Goal: Task Accomplishment & Management: Manage account settings

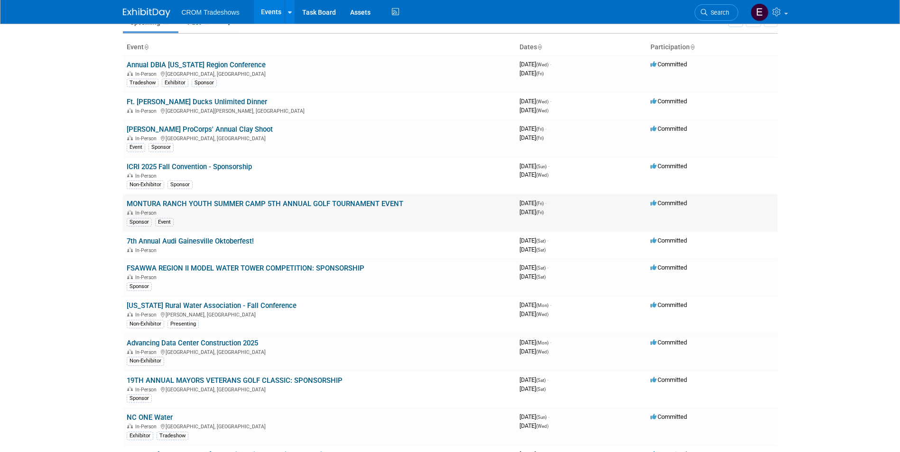
scroll to position [95, 0]
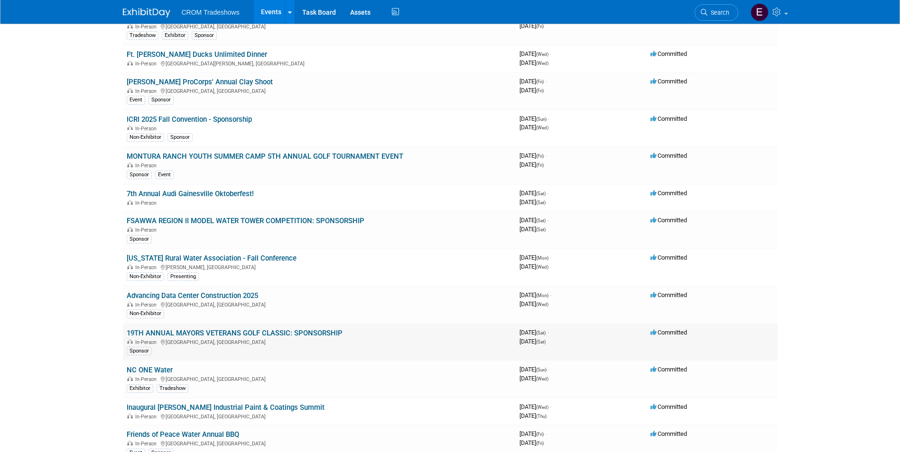
click at [301, 336] on link "19TH ANNUAL MAYORS VETERANS GOLF CLASSIC: SPONSORSHIP" at bounding box center [235, 333] width 216 height 9
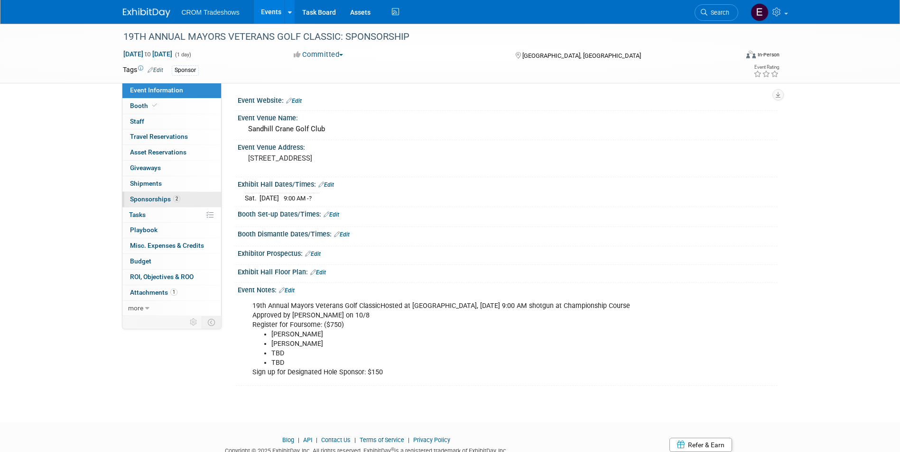
click at [173, 202] on span "Sponsorships 2" at bounding box center [155, 199] width 50 height 8
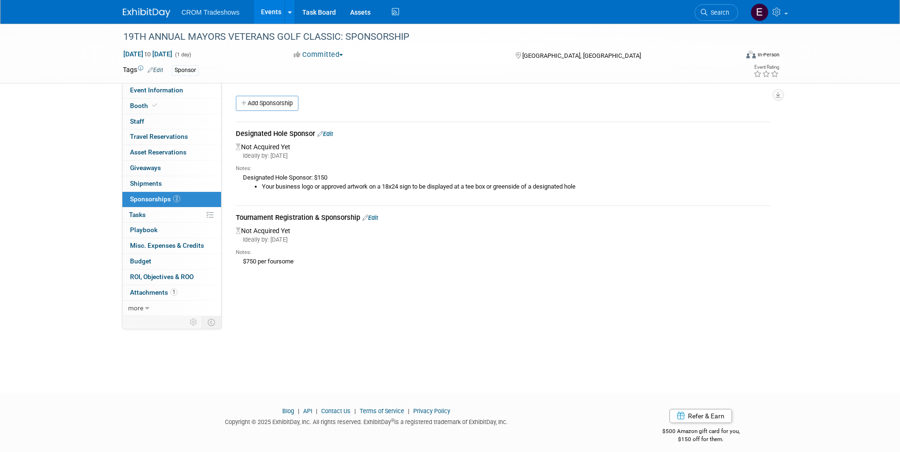
click at [277, 11] on link "Events" at bounding box center [271, 12] width 35 height 24
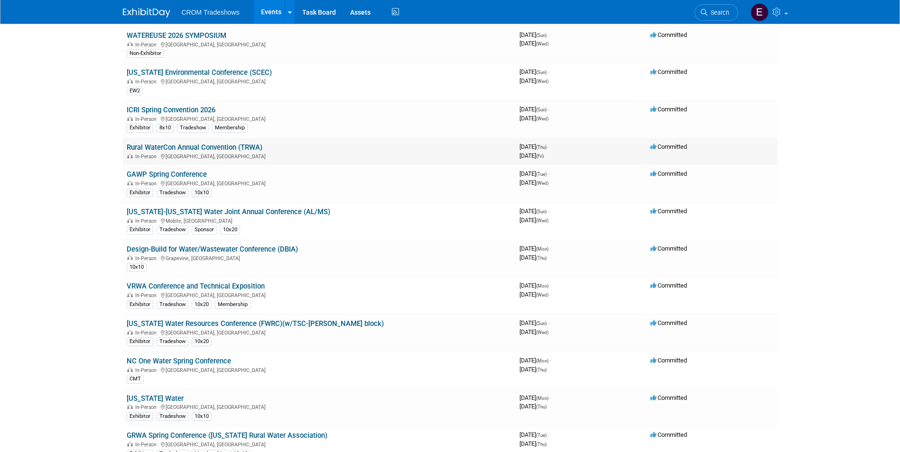
scroll to position [996, 0]
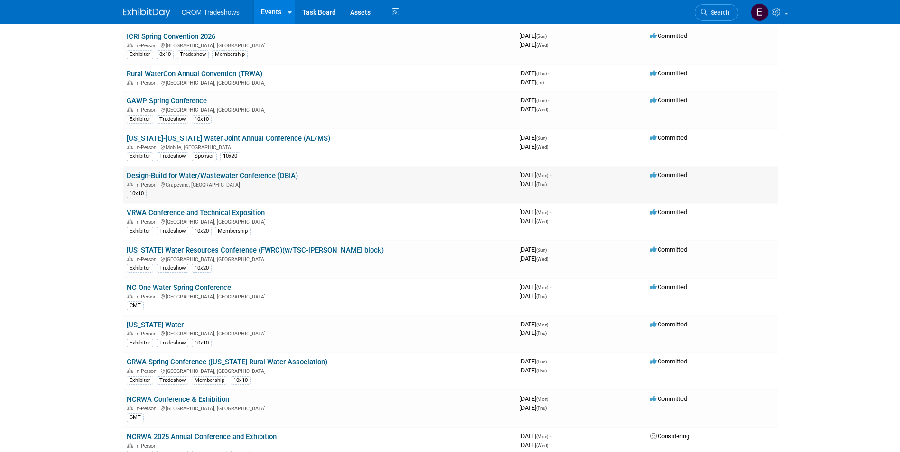
click at [270, 178] on link "Design-Build for Water/Wastewater Conference (DBIA)" at bounding box center [212, 176] width 171 height 9
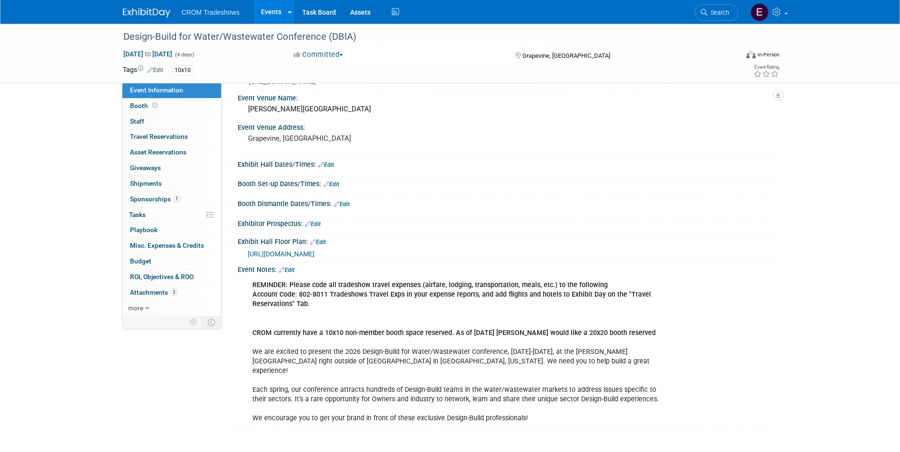
scroll to position [47, 0]
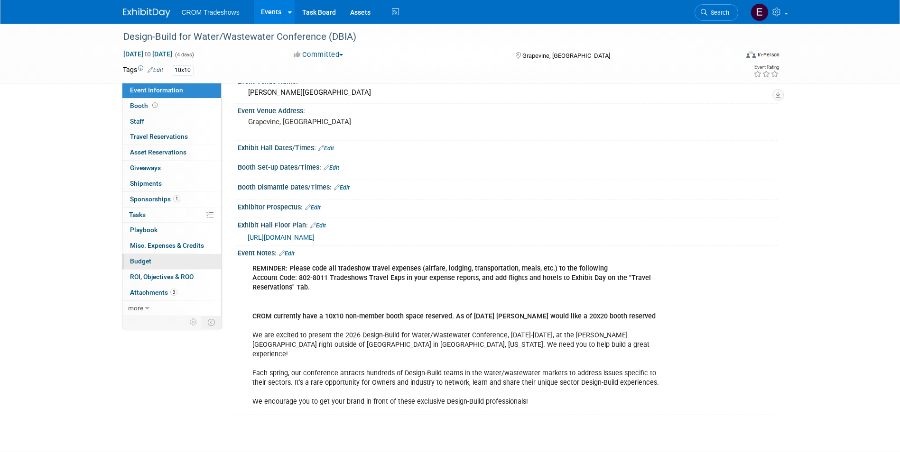
click at [177, 259] on link "Budget" at bounding box center [171, 261] width 99 height 15
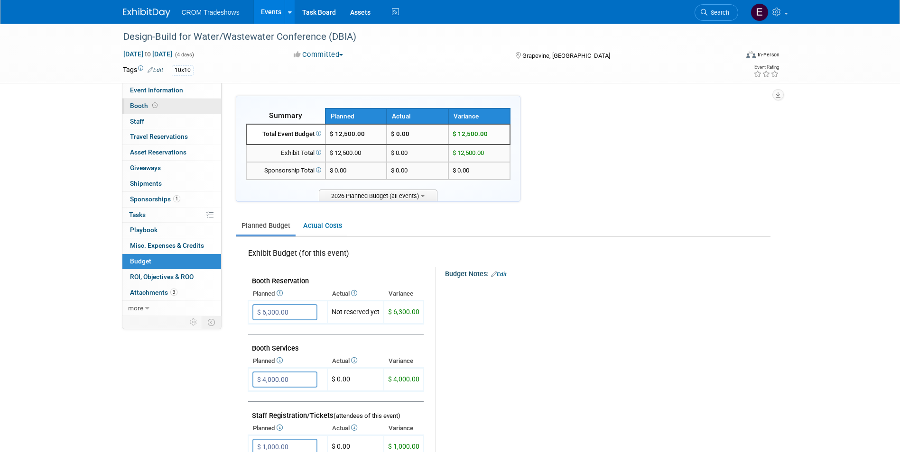
click at [178, 103] on link "Booth" at bounding box center [171, 106] width 99 height 15
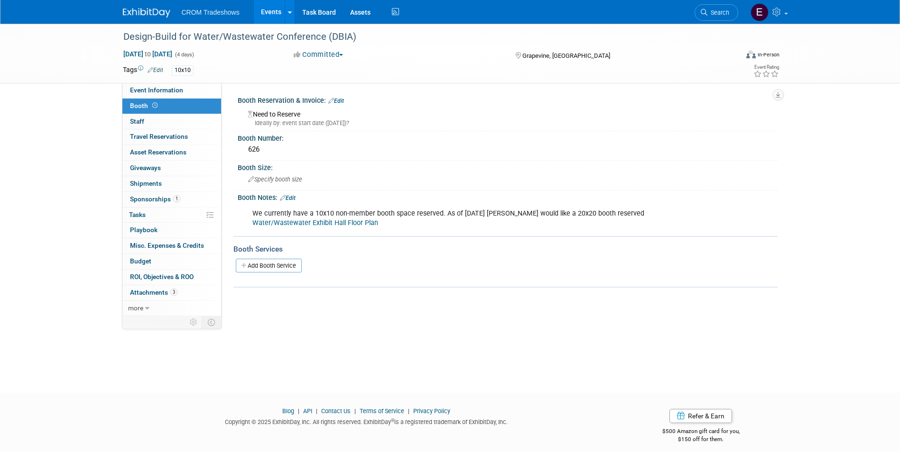
click at [342, 101] on link "Edit" at bounding box center [336, 101] width 16 height 7
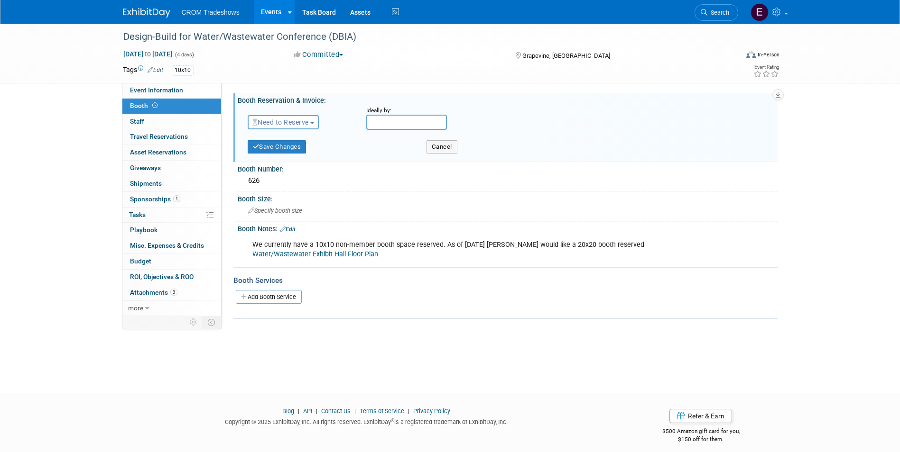
click at [309, 123] on span "Need to Reserve" at bounding box center [280, 123] width 56 height 8
click at [312, 147] on link "Reserved" at bounding box center [298, 151] width 101 height 13
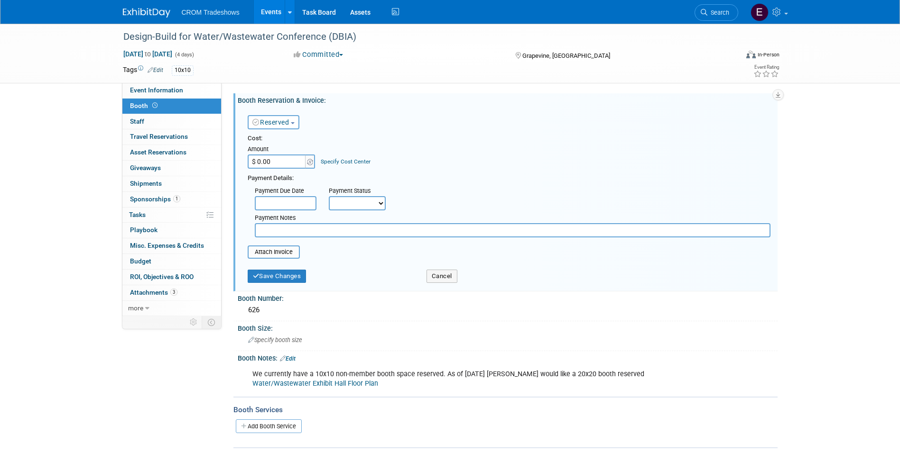
click at [294, 162] on input "$ 0.00" at bounding box center [277, 162] width 59 height 14
click at [280, 164] on input "$ 0.00" at bounding box center [277, 162] width 59 height 14
type input "$ 10,600.00"
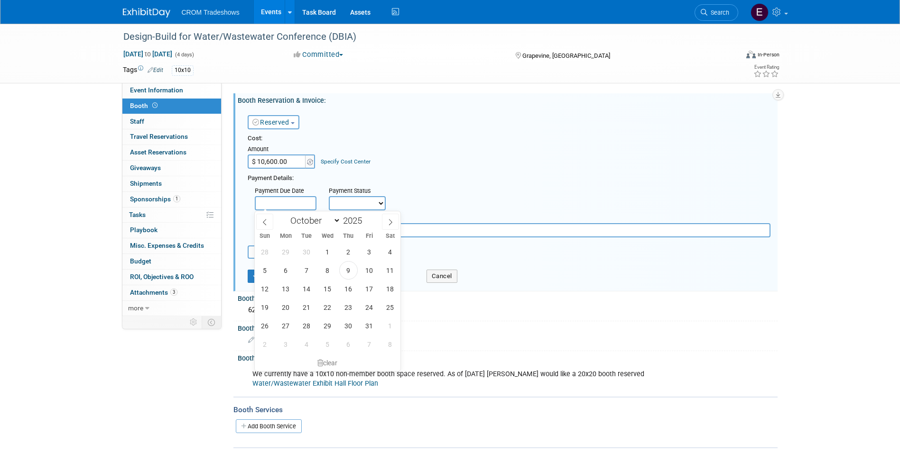
click at [300, 204] on input "text" at bounding box center [286, 203] width 62 height 14
click at [347, 269] on span "9" at bounding box center [348, 270] width 18 height 18
type input "Oct 9, 2025"
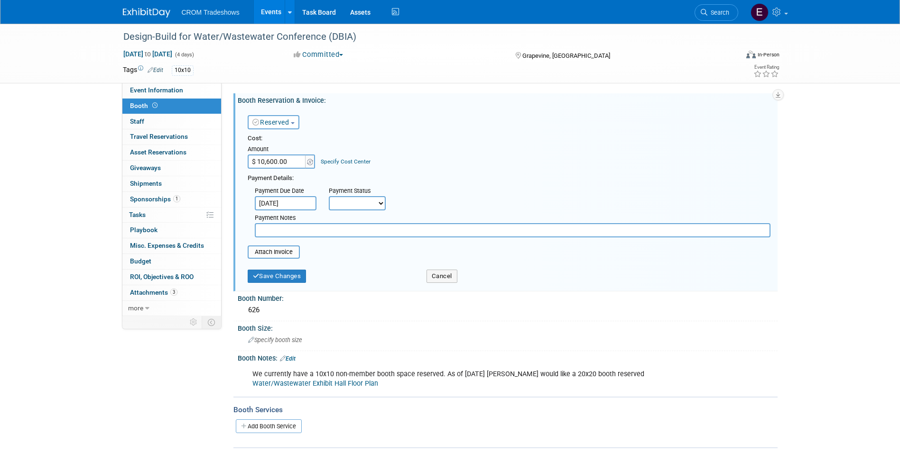
click at [376, 208] on select "Not Paid Yet Partially Paid Paid in Full" at bounding box center [357, 203] width 57 height 14
select select "1"
click at [329, 196] on select "Not Paid Yet Partially Paid Paid in Full" at bounding box center [357, 203] width 57 height 14
click at [291, 256] on input "file" at bounding box center [242, 252] width 113 height 11
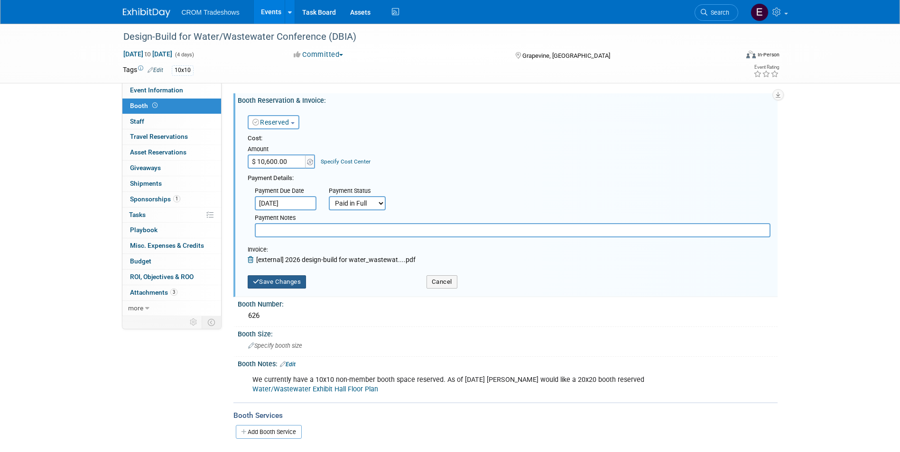
click at [299, 285] on button "Save Changes" at bounding box center [277, 282] width 59 height 13
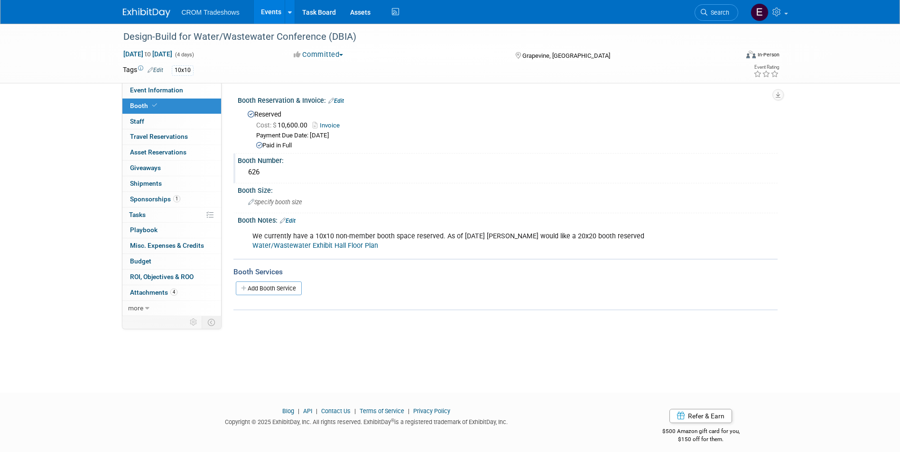
click at [253, 173] on div "626" at bounding box center [508, 172] width 526 height 15
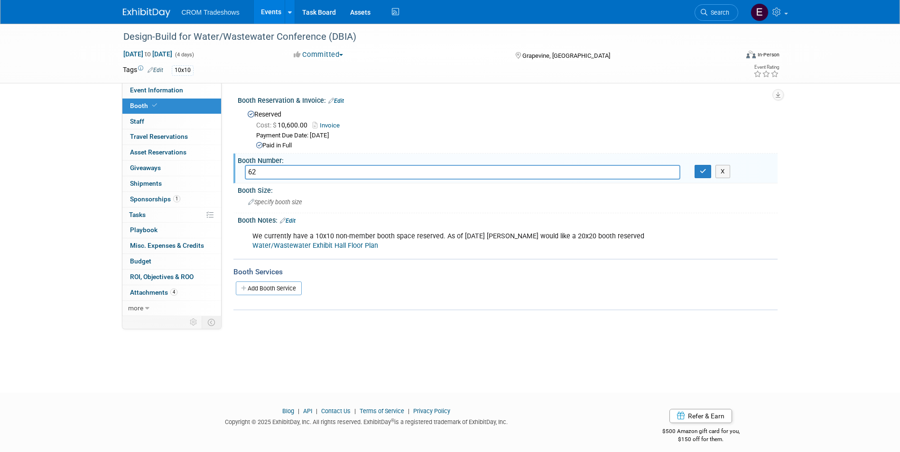
type input "6"
type input "209"
click at [698, 173] on button "button" at bounding box center [702, 171] width 17 height 13
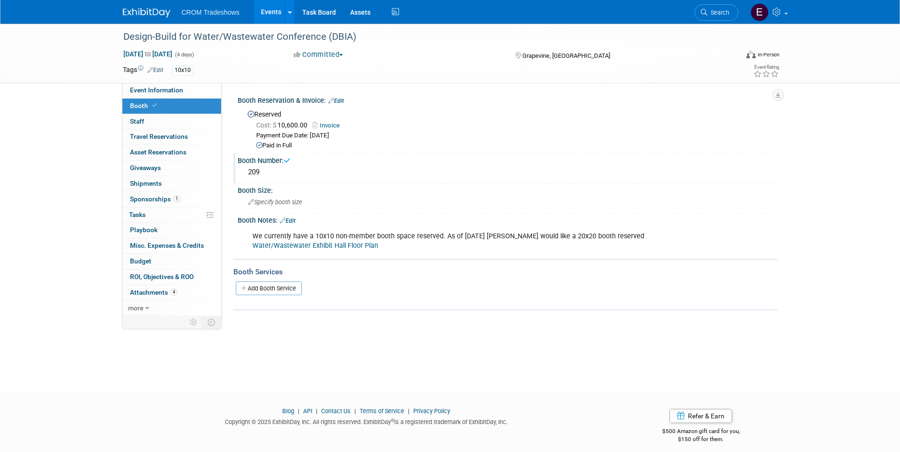
click at [295, 222] on link "Edit" at bounding box center [288, 221] width 16 height 7
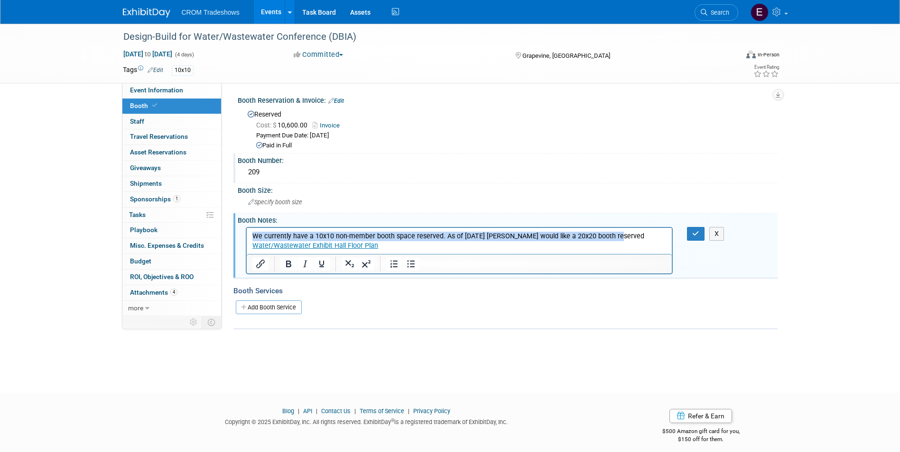
drag, startPoint x: 637, startPoint y: 239, endPoint x: 245, endPoint y: 236, distance: 391.8
click at [246, 236] on html "We currently have a 10x10 non-member booth space reserved. As of 10/6/26 Bobby …" at bounding box center [458, 239] width 425 height 23
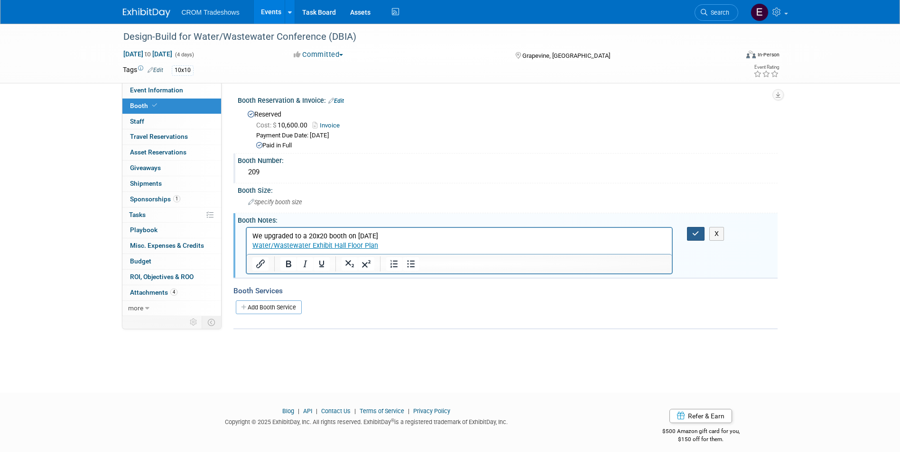
click at [696, 235] on icon "button" at bounding box center [695, 234] width 7 height 7
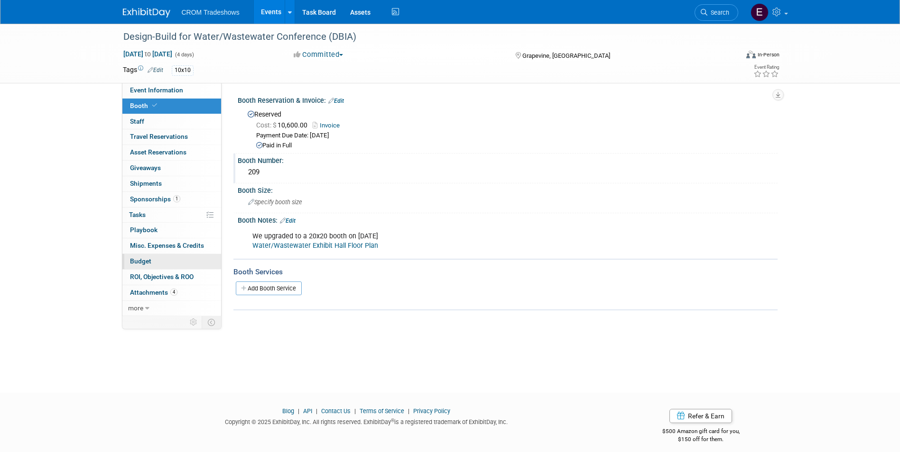
click at [165, 267] on link "Budget" at bounding box center [171, 261] width 99 height 15
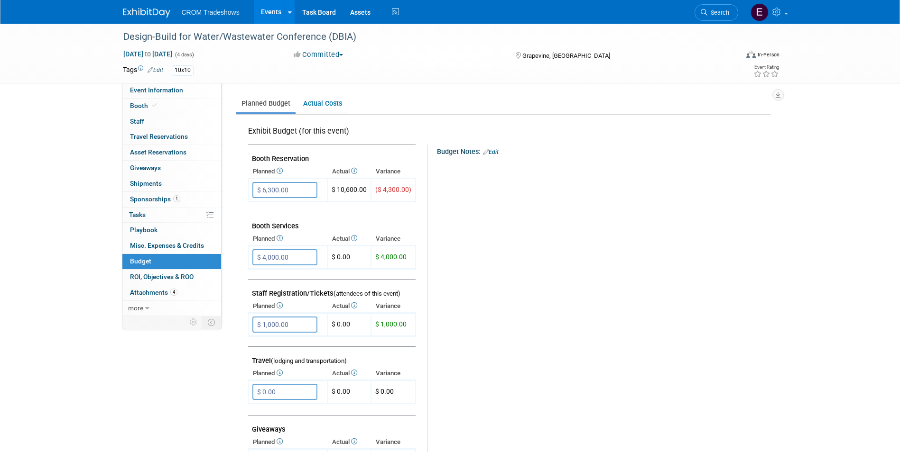
scroll to position [142, 0]
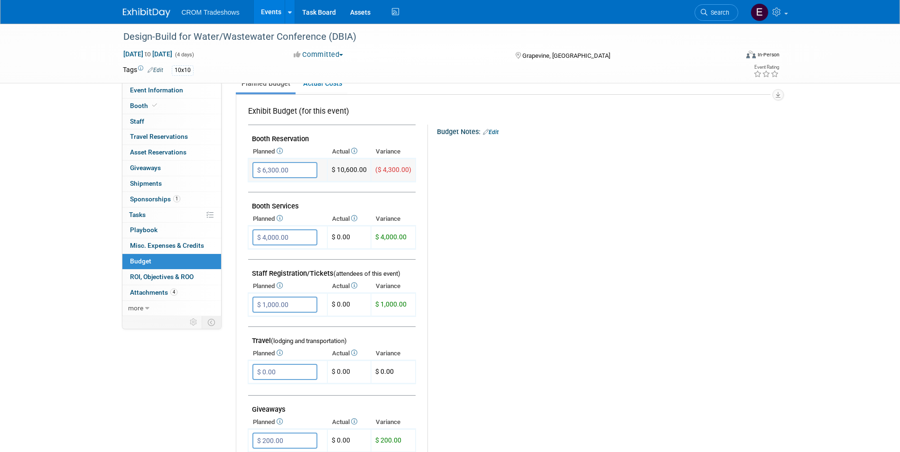
drag, startPoint x: 302, startPoint y: 166, endPoint x: 310, endPoint y: 171, distance: 9.5
click at [301, 166] on input "$ 6,300.00" at bounding box center [284, 170] width 65 height 16
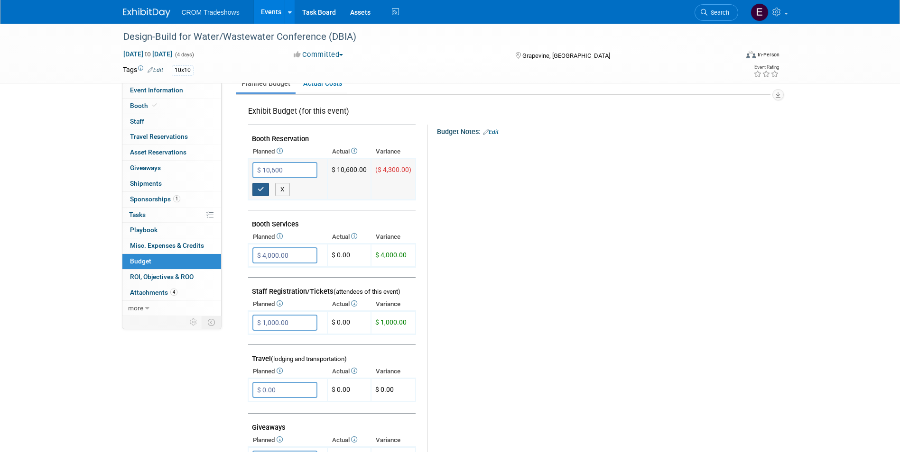
type input "$ 10,600.00"
click at [260, 194] on button "button" at bounding box center [260, 189] width 17 height 13
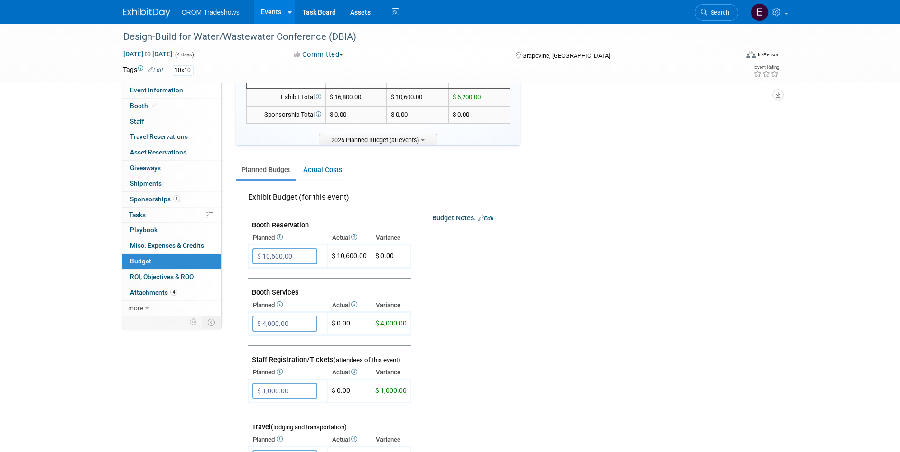
scroll to position [0, 0]
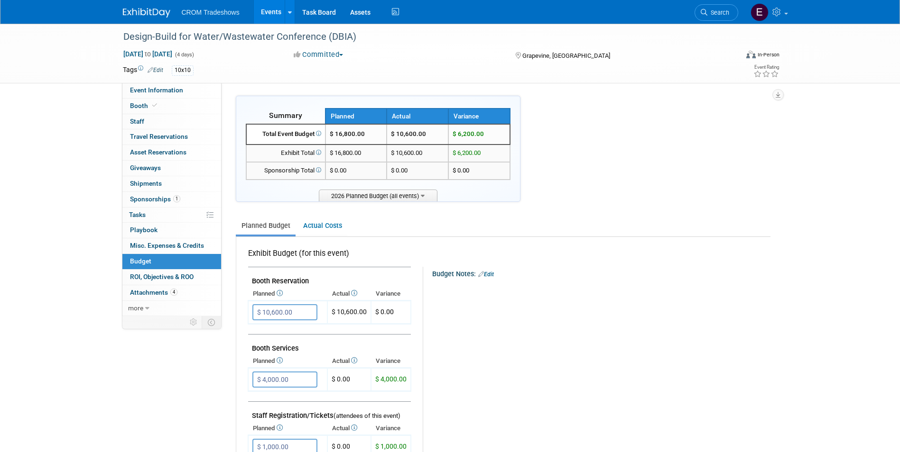
click at [274, 18] on link "Events" at bounding box center [271, 12] width 35 height 24
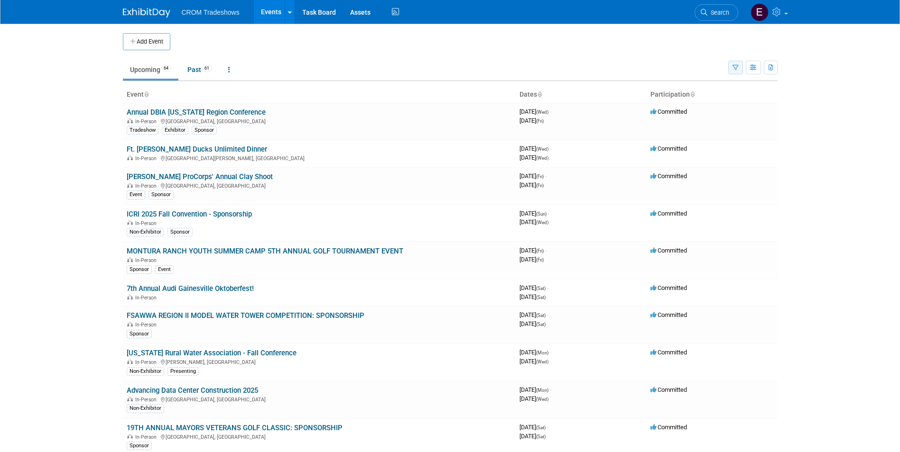
click at [734, 68] on icon "button" at bounding box center [735, 68] width 6 height 6
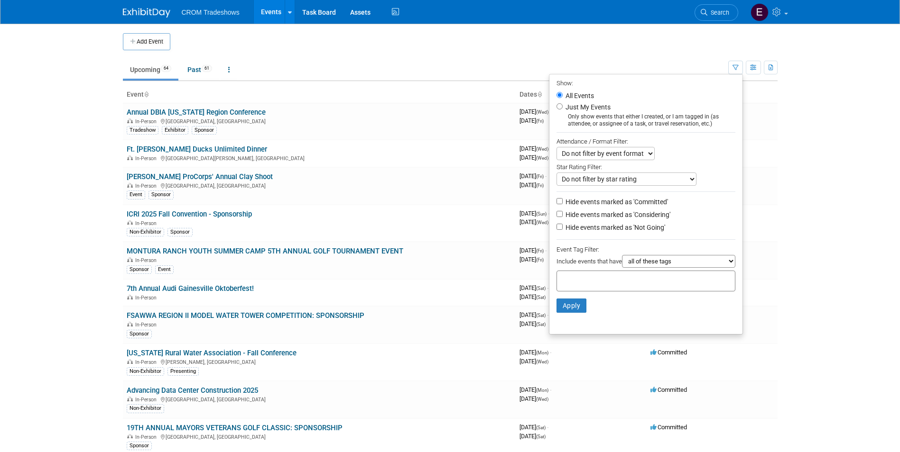
click at [682, 266] on select "all of these tags any one of these tags only and exactly these specific tags" at bounding box center [678, 261] width 113 height 13
select select "only"
click at [622, 258] on select "all of these tags any one of these tags only and exactly these specific tags" at bounding box center [678, 261] width 113 height 13
click at [634, 285] on div at bounding box center [645, 281] width 179 height 21
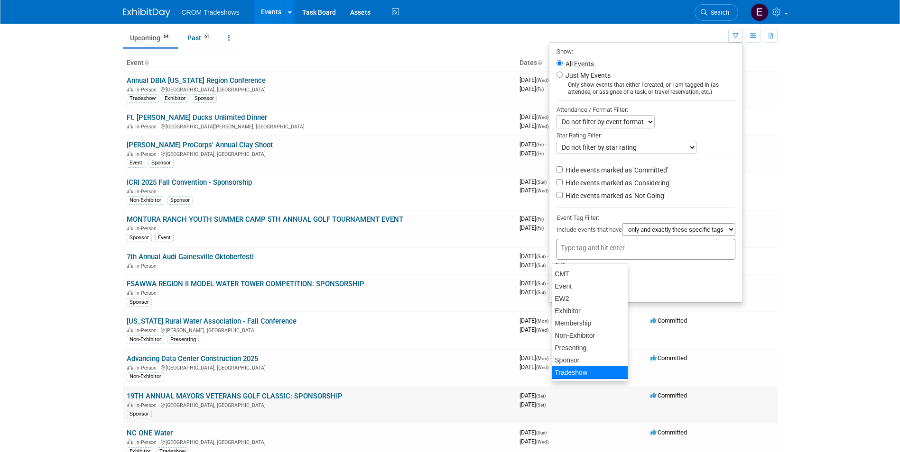
scroll to position [47, 0]
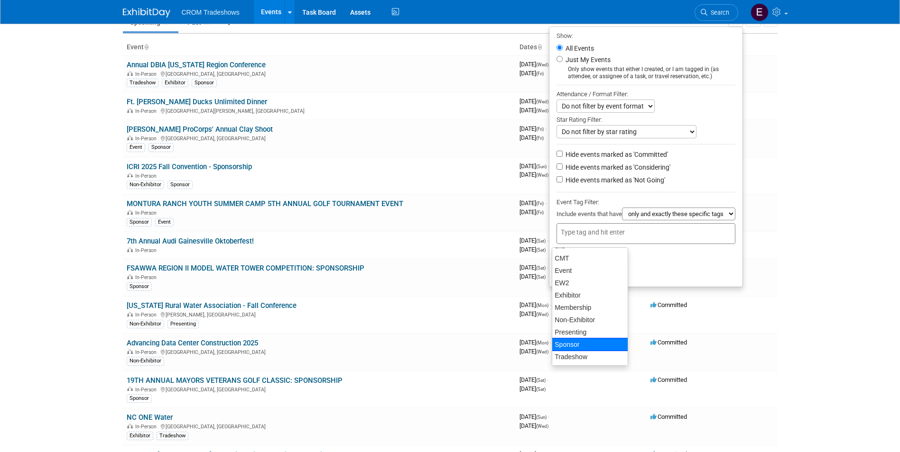
click at [572, 349] on div "Sponsor" at bounding box center [590, 344] width 76 height 13
type input "Sponsor"
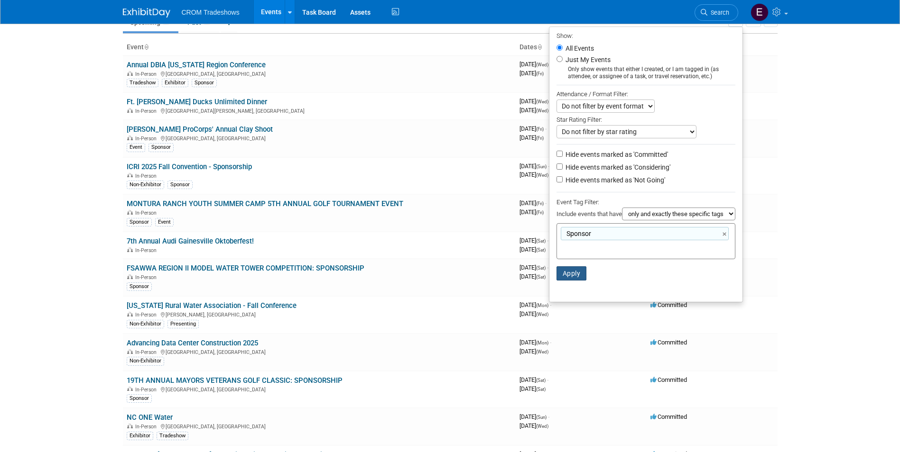
click at [568, 272] on button "Apply" at bounding box center [571, 274] width 30 height 14
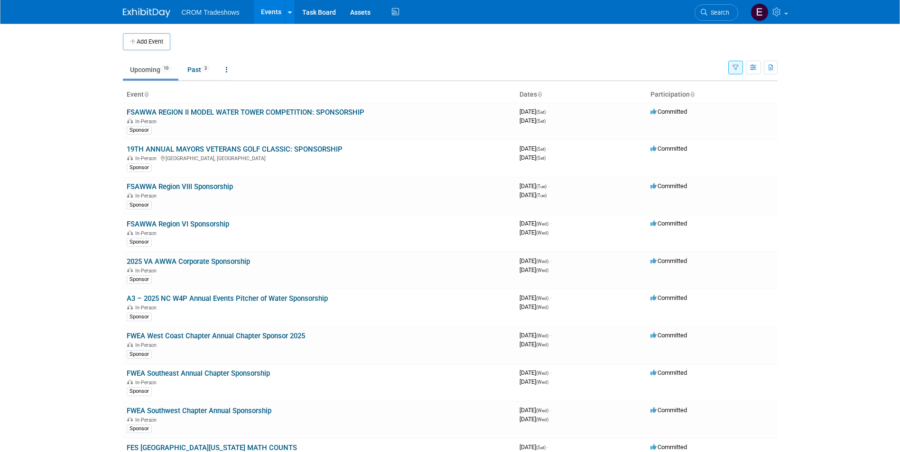
click at [269, 16] on link "Events" at bounding box center [271, 12] width 35 height 24
click at [147, 70] on link "Upcoming 10" at bounding box center [150, 70] width 55 height 18
click at [162, 76] on link "Upcoming 10" at bounding box center [150, 70] width 55 height 18
click at [155, 73] on link "Upcoming 10" at bounding box center [150, 70] width 55 height 18
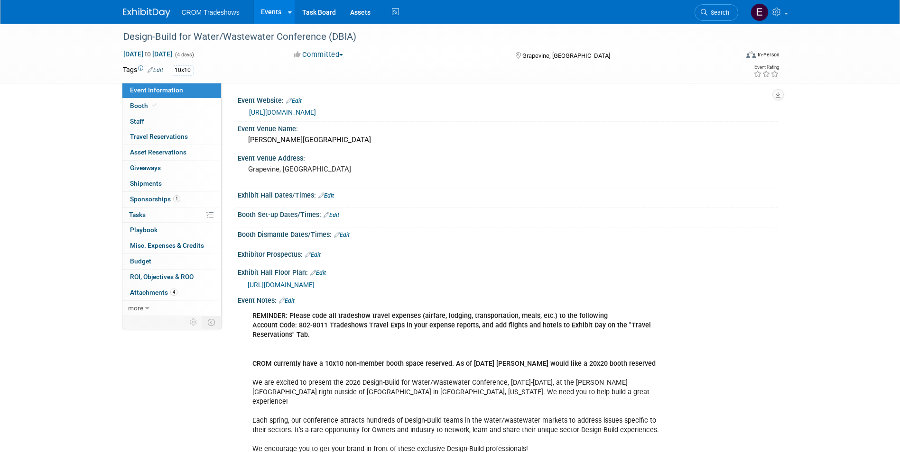
click at [270, 14] on link "Events" at bounding box center [271, 12] width 35 height 24
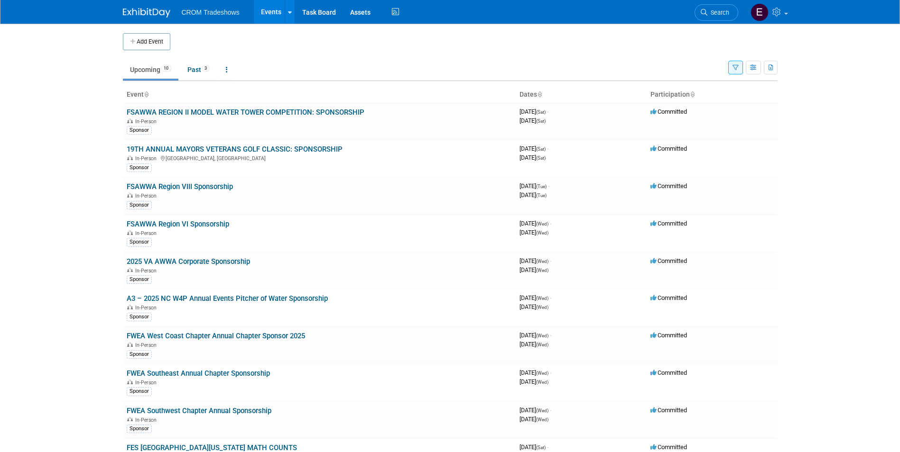
click at [733, 73] on button "button" at bounding box center [735, 68] width 15 height 14
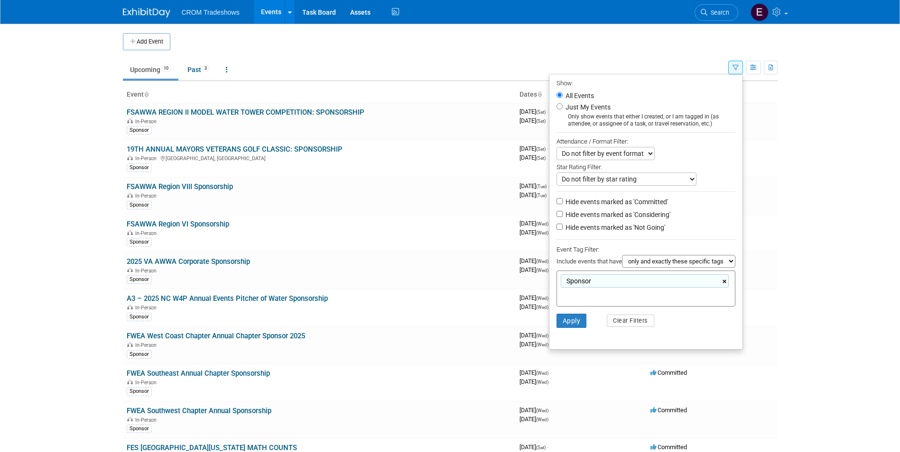
click at [727, 285] on link "×" at bounding box center [725, 282] width 6 height 11
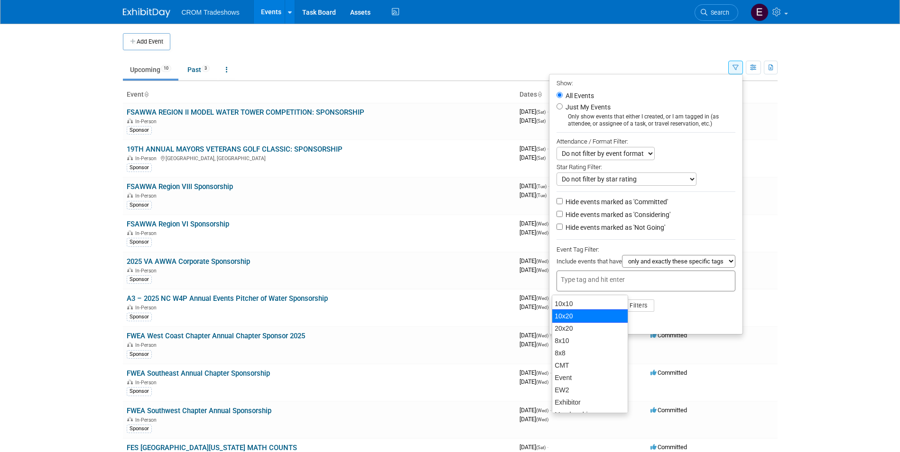
click at [685, 313] on li "Apply Clear Filters" at bounding box center [645, 306] width 193 height 28
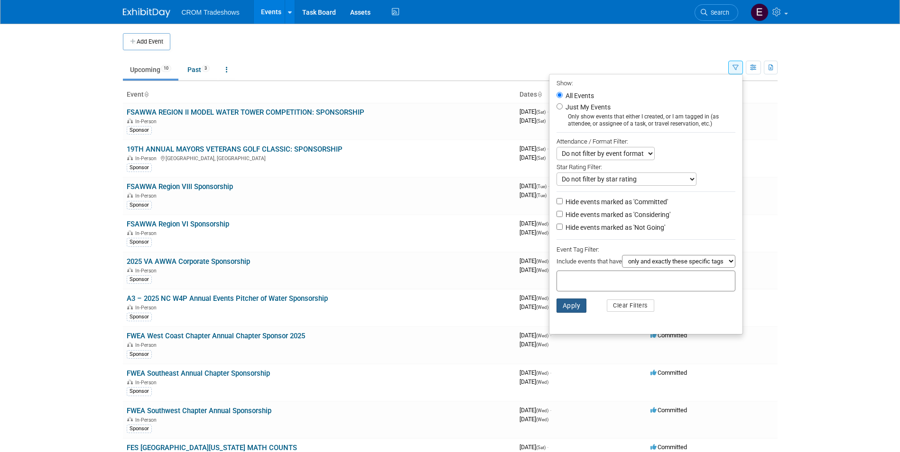
click at [576, 311] on button "Apply" at bounding box center [571, 306] width 30 height 14
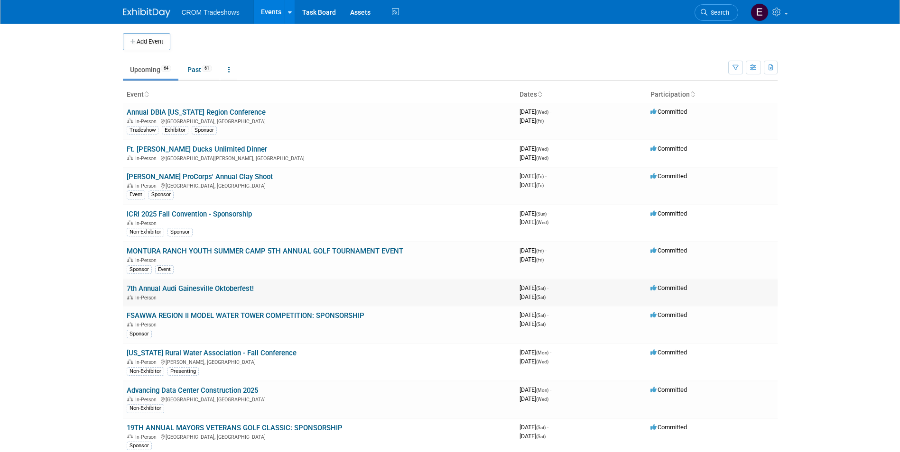
click at [216, 292] on link "7th Annual Audi Gainesville Oktoberfest!" at bounding box center [190, 289] width 127 height 9
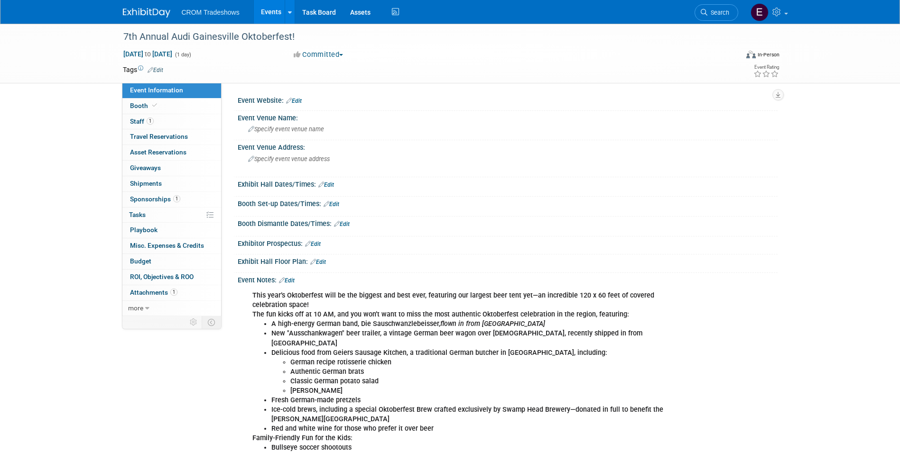
click at [162, 70] on link "Edit" at bounding box center [156, 70] width 16 height 7
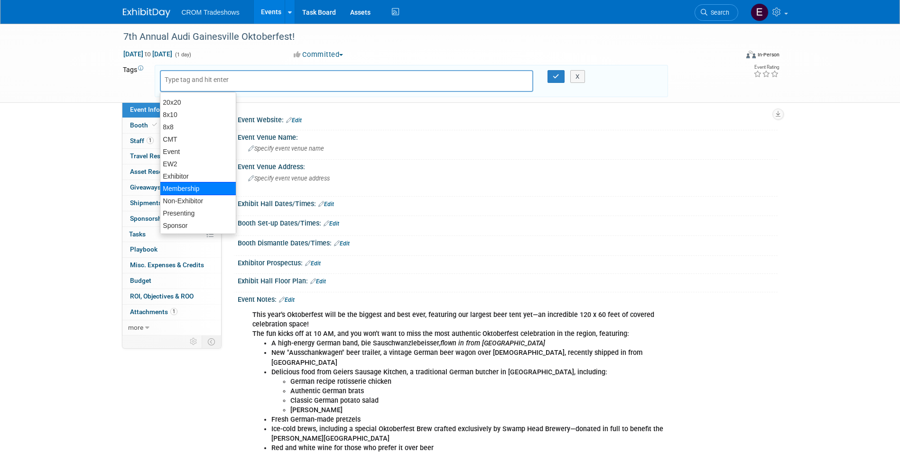
scroll to position [36, 0]
click at [189, 209] on div "Sponsor" at bounding box center [198, 212] width 76 height 13
type input "Sponsor"
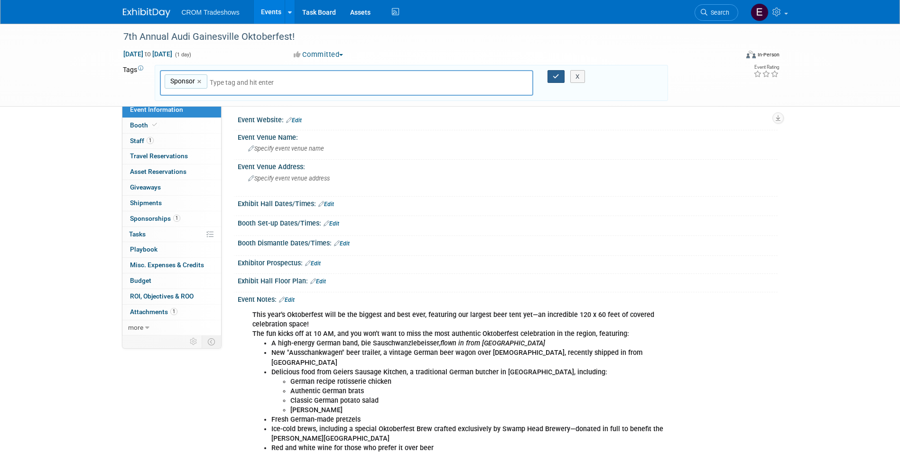
click at [551, 78] on button "button" at bounding box center [555, 76] width 17 height 13
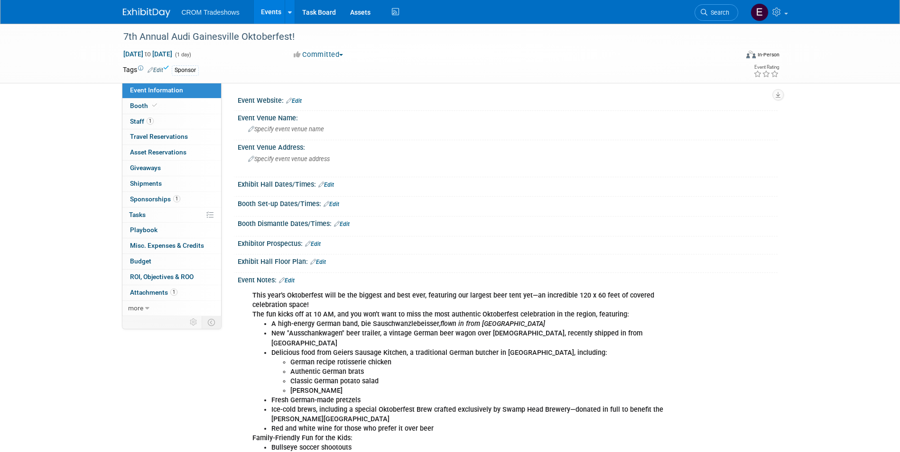
click at [262, 19] on link "Events" at bounding box center [271, 12] width 35 height 24
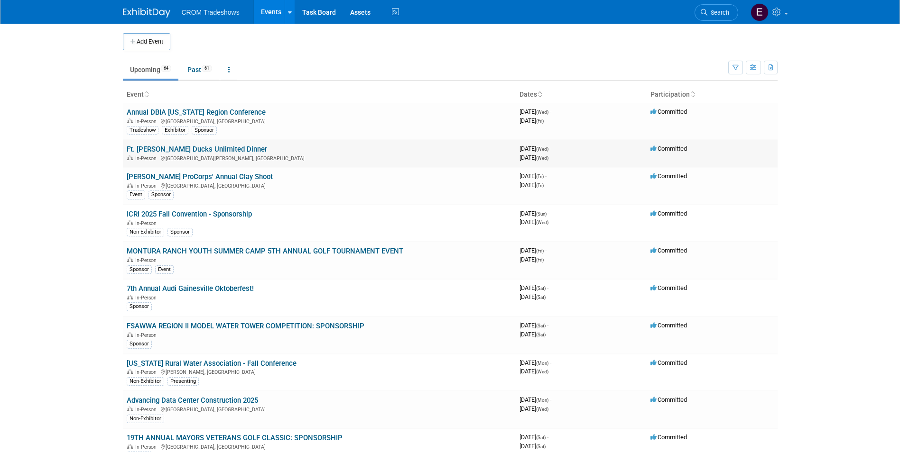
click at [220, 150] on link "Ft. [PERSON_NAME] Ducks Unlimited Dinner" at bounding box center [197, 149] width 140 height 9
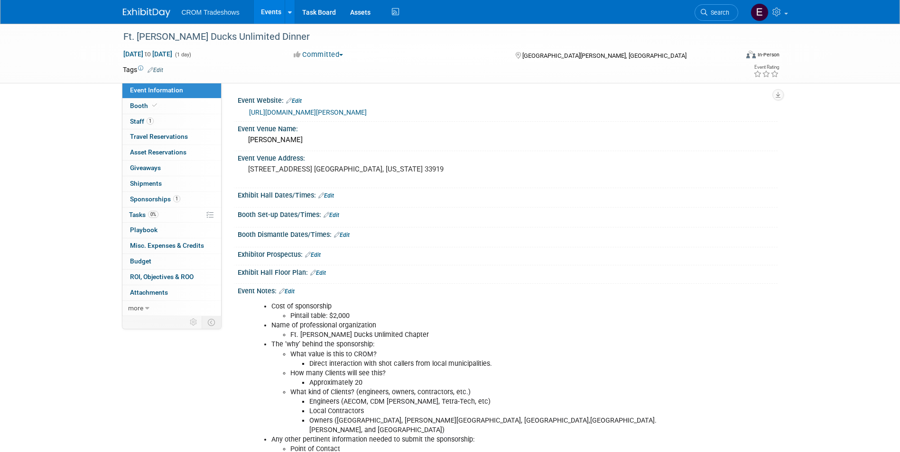
click at [161, 73] on link "Edit" at bounding box center [156, 70] width 16 height 7
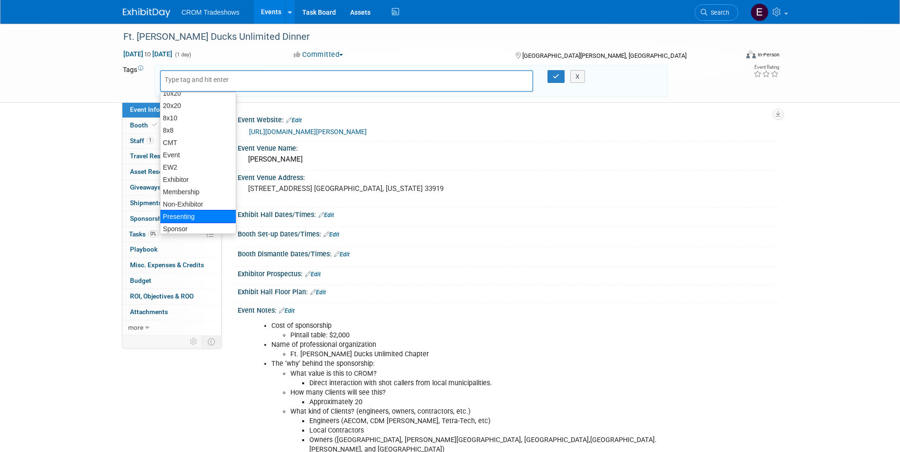
scroll to position [36, 0]
click at [191, 211] on div "Sponsor" at bounding box center [198, 212] width 76 height 13
type input "Sponsor"
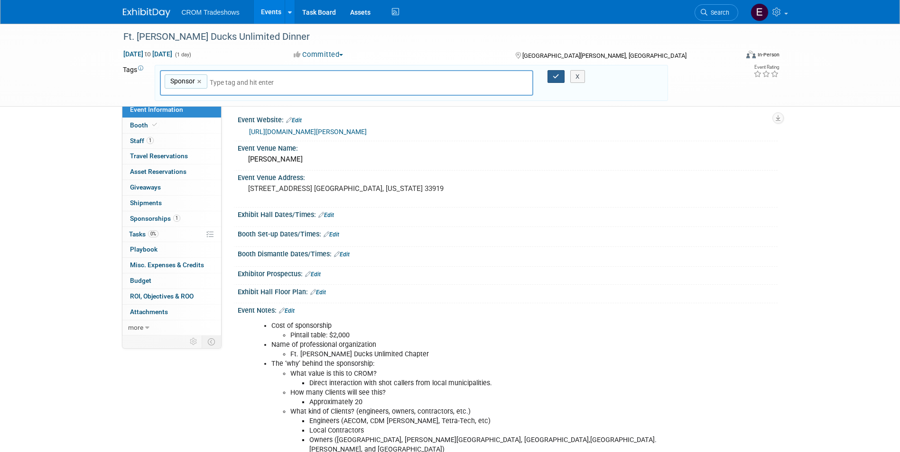
click at [551, 74] on button "button" at bounding box center [555, 76] width 17 height 13
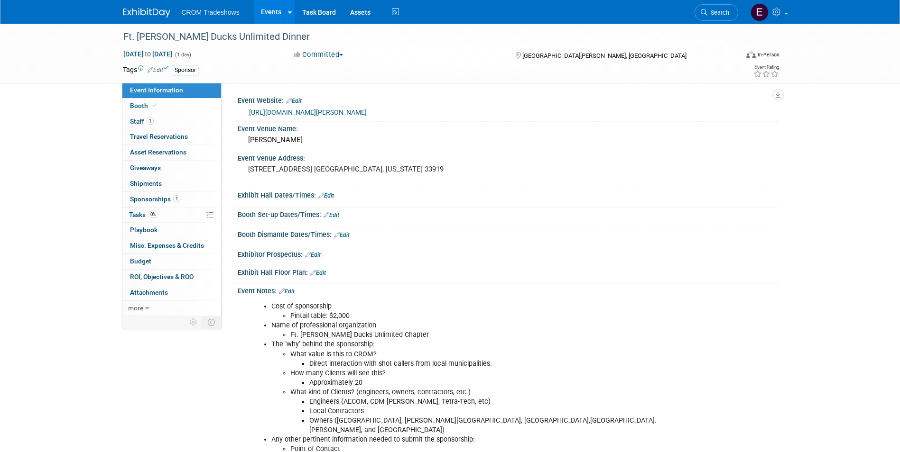
click at [275, 14] on link "Events" at bounding box center [271, 12] width 35 height 24
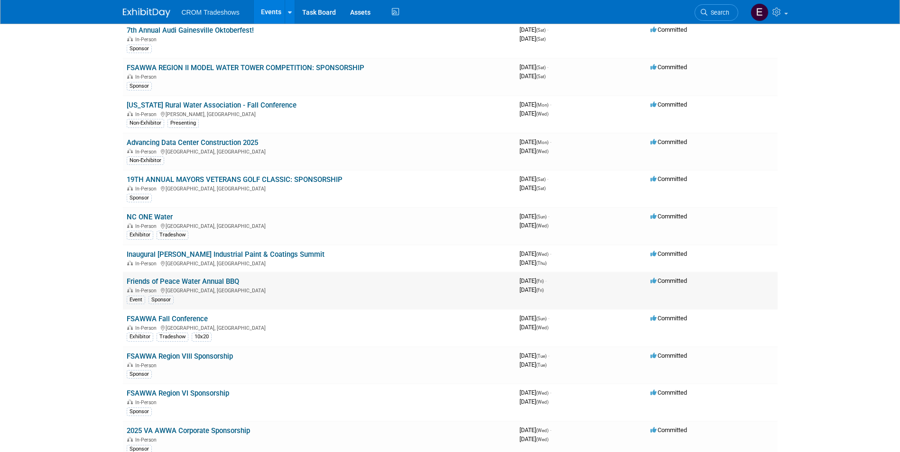
scroll to position [285, 0]
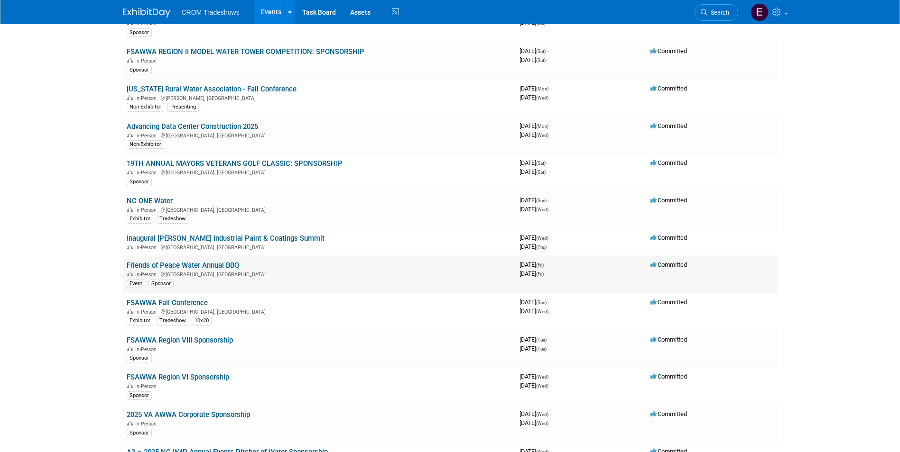
click at [189, 266] on link "Friends of Peace Water Annual BBQ" at bounding box center [183, 265] width 112 height 9
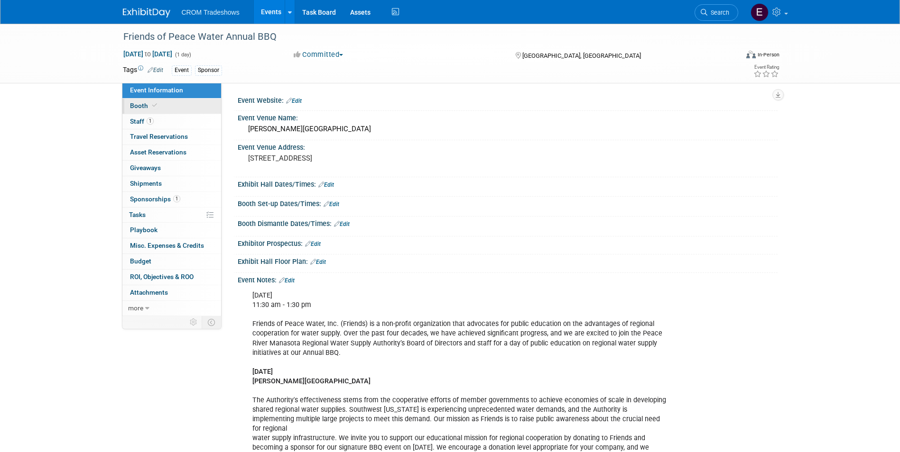
click at [175, 108] on link "Booth" at bounding box center [171, 106] width 99 height 15
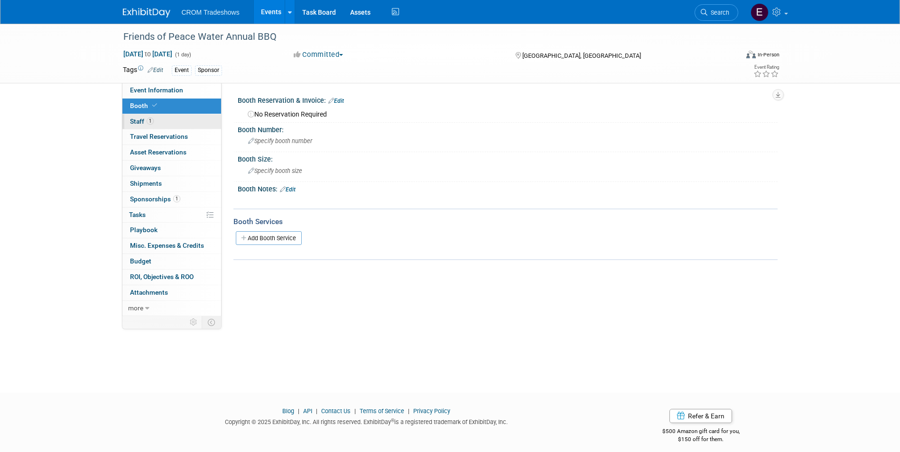
click at [175, 120] on link "1 Staff 1" at bounding box center [171, 121] width 99 height 15
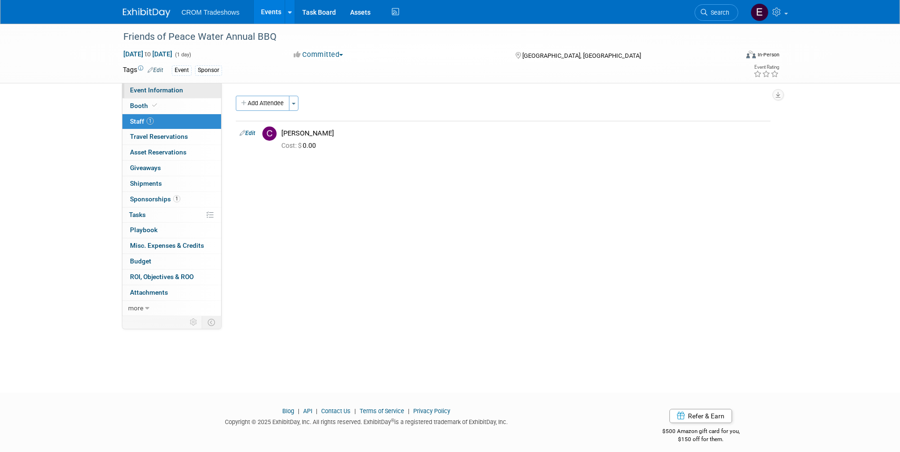
click at [177, 93] on span "Event Information" at bounding box center [156, 90] width 53 height 8
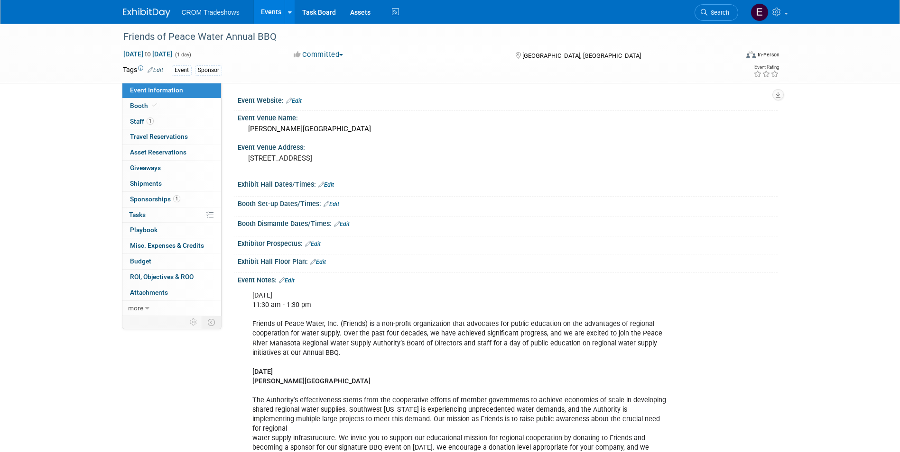
click at [263, 19] on link "Events" at bounding box center [271, 12] width 35 height 24
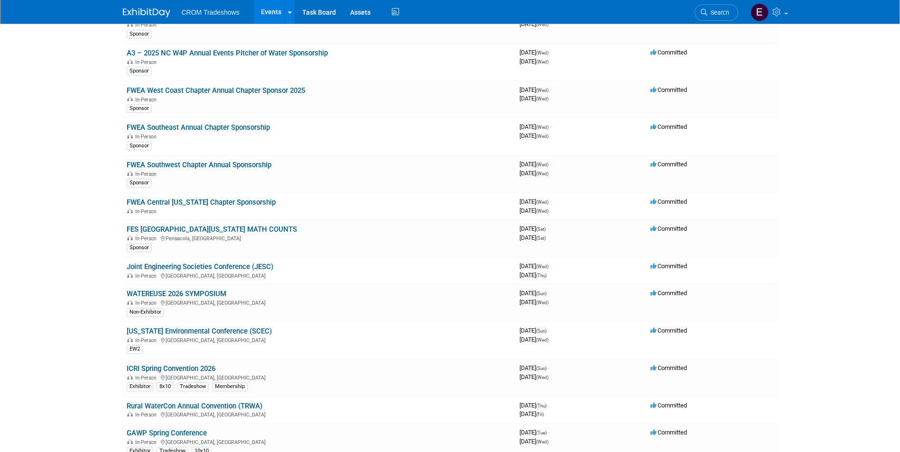
scroll to position [711, 0]
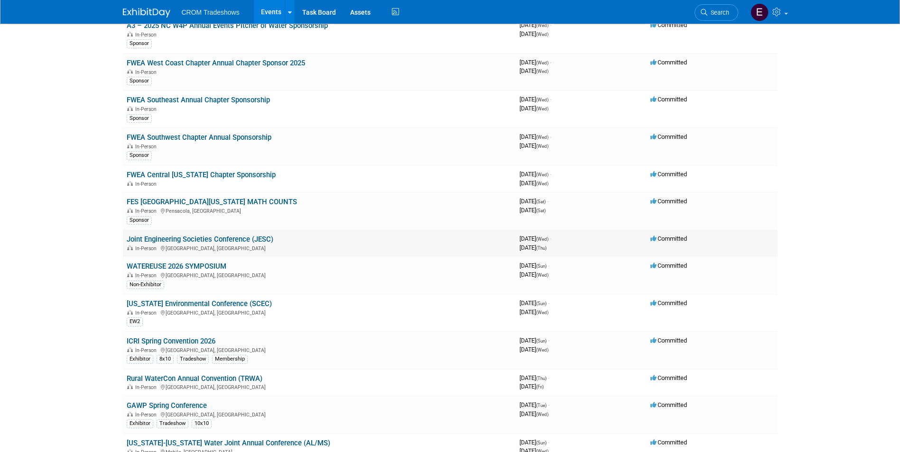
click at [223, 241] on link "Joint Engineering Societies Conference (JESC)" at bounding box center [200, 239] width 147 height 9
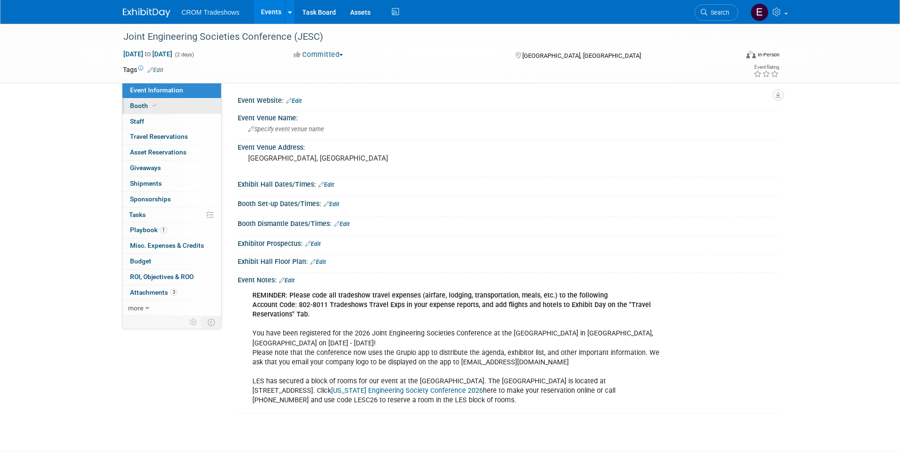
click at [143, 110] on link "Booth" at bounding box center [171, 106] width 99 height 15
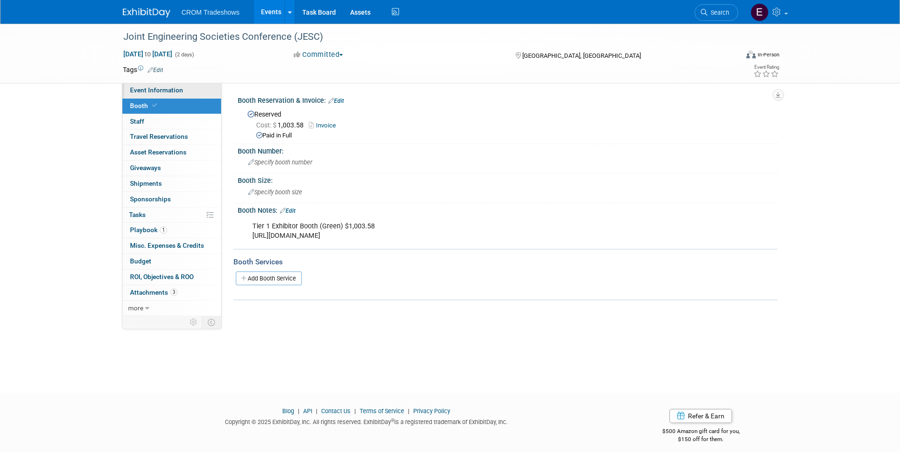
click at [139, 93] on span "Event Information" at bounding box center [156, 90] width 53 height 8
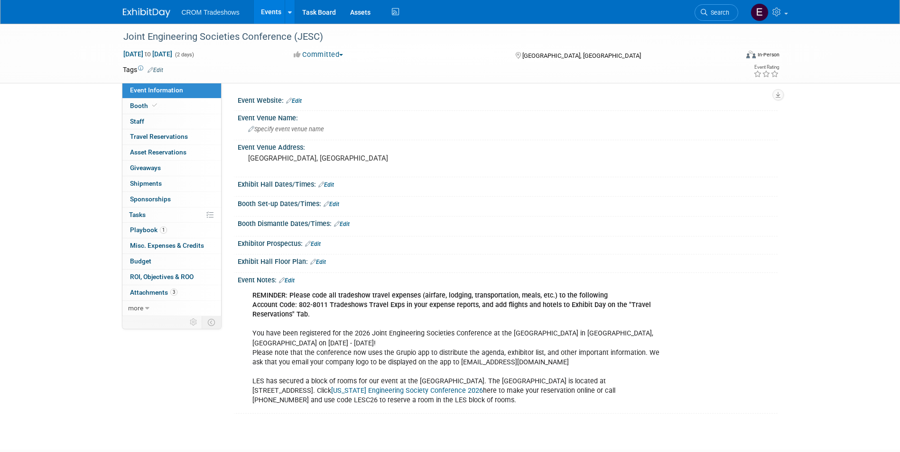
click at [156, 73] on span "Edit" at bounding box center [154, 70] width 18 height 8
click at [159, 71] on link "Edit" at bounding box center [156, 70] width 16 height 7
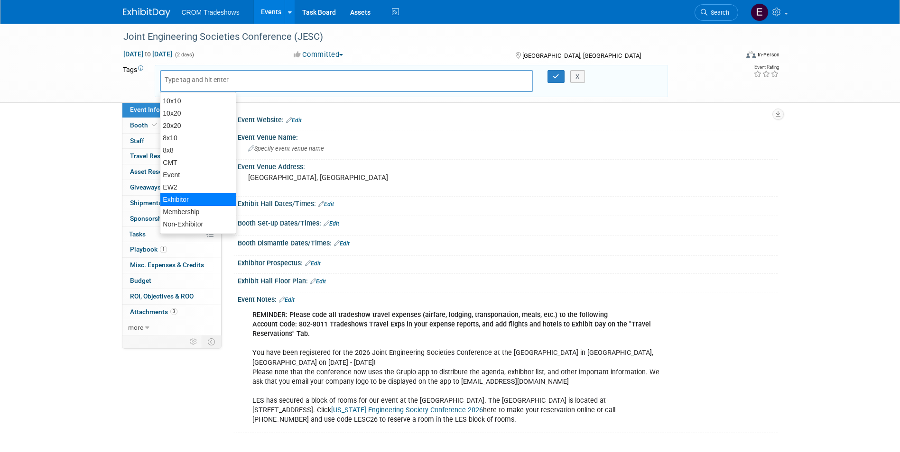
click at [210, 199] on div "Exhibitor" at bounding box center [198, 199] width 76 height 13
type input "Exhibitor"
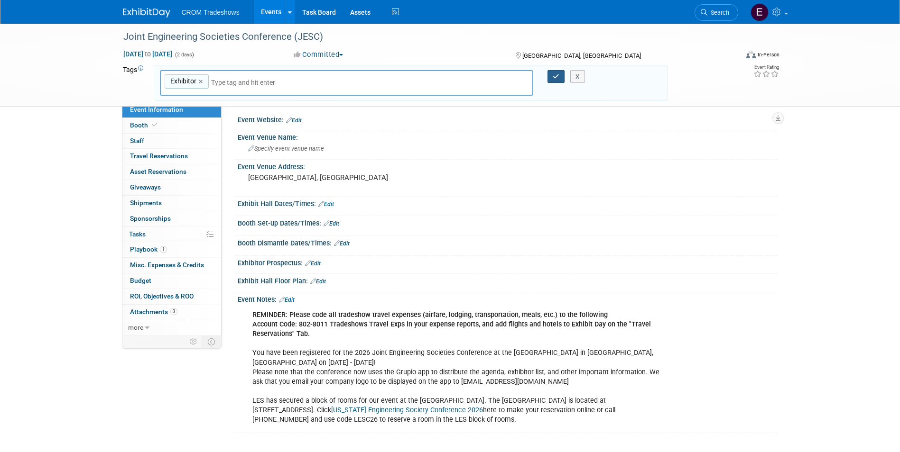
click at [553, 76] on icon "button" at bounding box center [556, 77] width 7 height 6
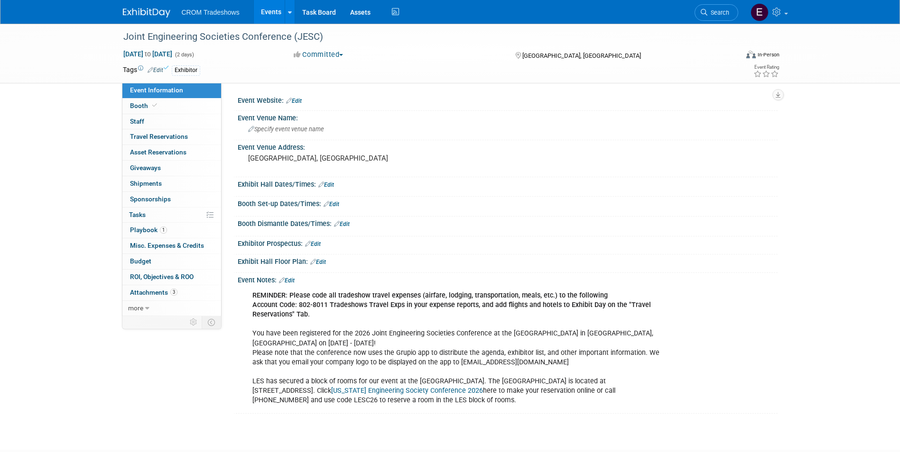
click at [273, 11] on link "Events" at bounding box center [271, 12] width 35 height 24
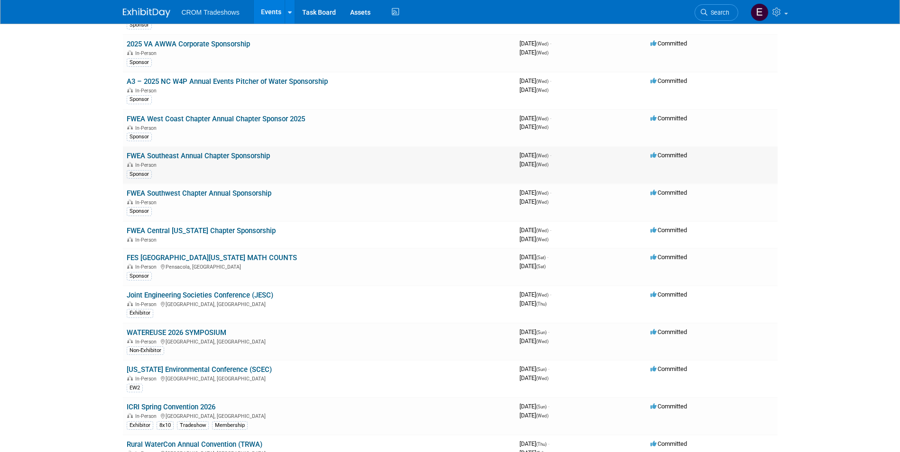
scroll to position [759, 0]
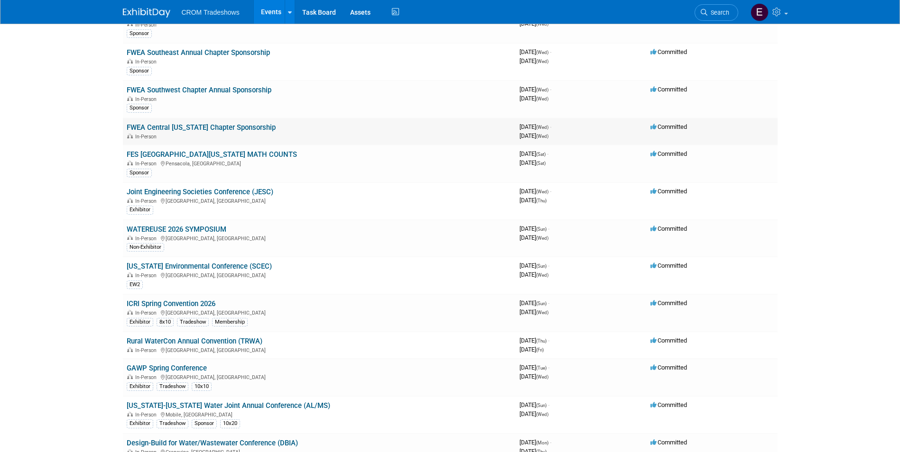
click at [247, 124] on link "FWEA Central [US_STATE] Chapter Sponsorship" at bounding box center [201, 127] width 149 height 9
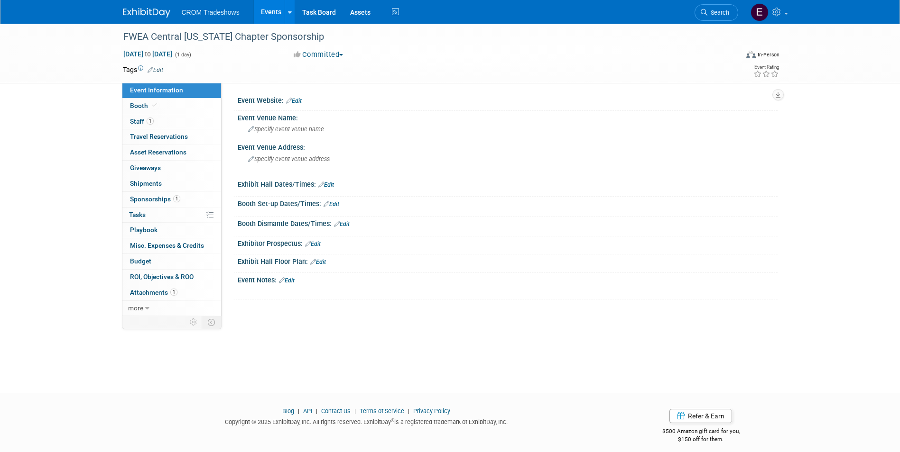
click at [156, 69] on link "Edit" at bounding box center [156, 70] width 16 height 7
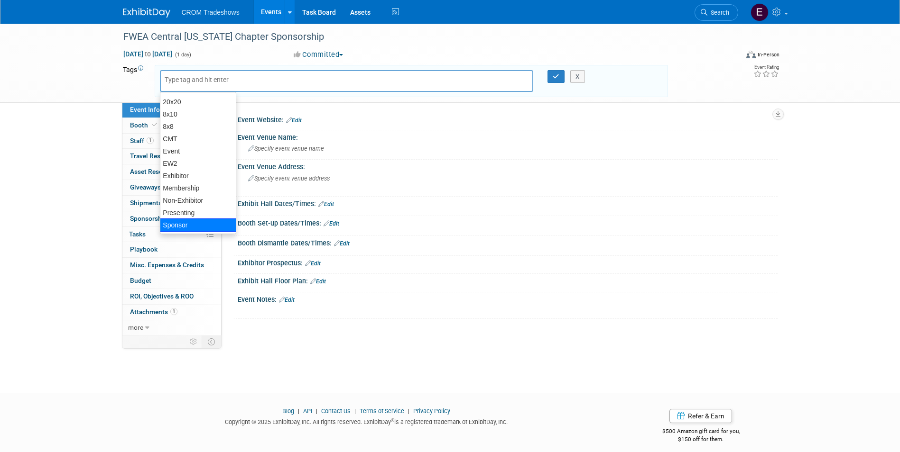
scroll to position [36, 0]
click at [190, 216] on div "Sponsor" at bounding box center [198, 212] width 76 height 13
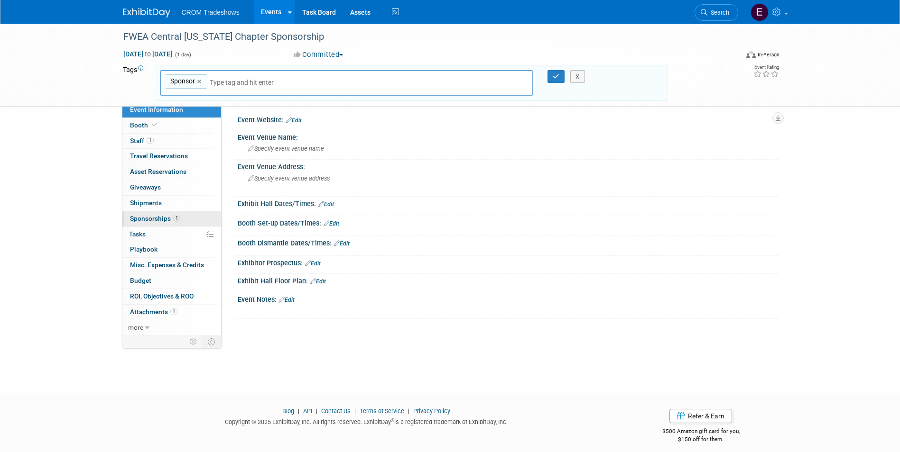
type input "Sponsor"
click at [556, 81] on button "button" at bounding box center [555, 76] width 17 height 13
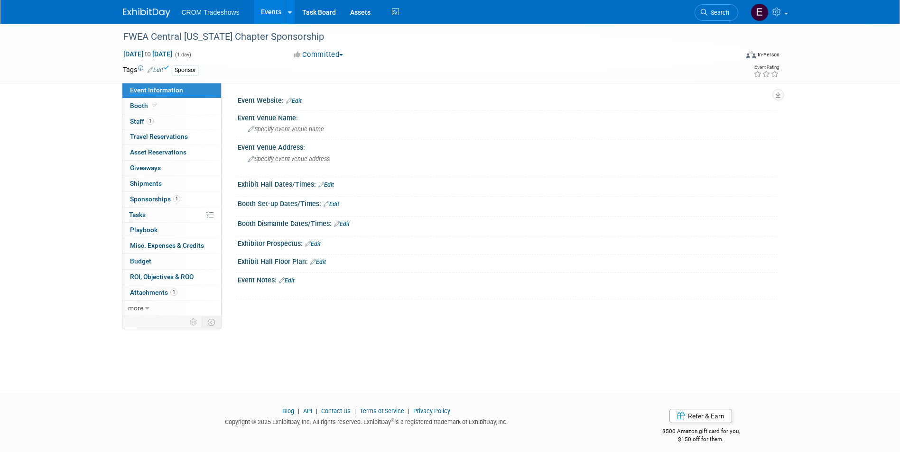
click at [267, 23] on link "Events" at bounding box center [271, 12] width 35 height 24
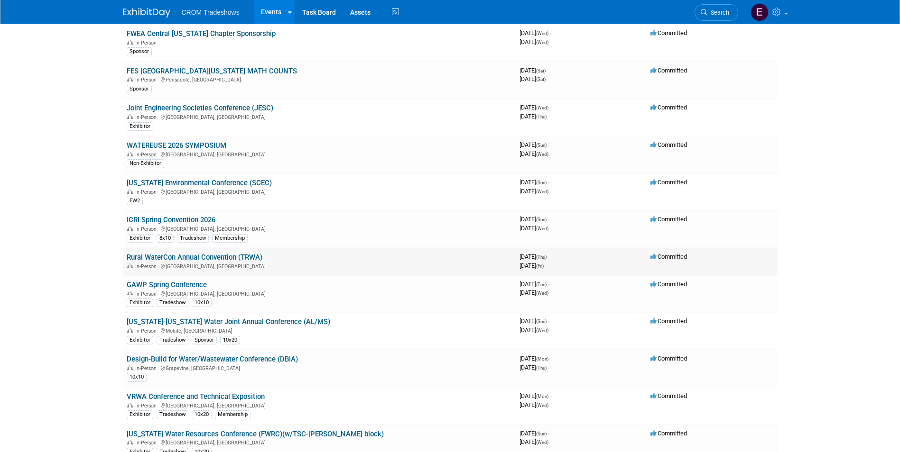
scroll to position [854, 0]
click at [219, 256] on link "Rural WaterCon Annual Convention (TRWA)" at bounding box center [195, 256] width 136 height 9
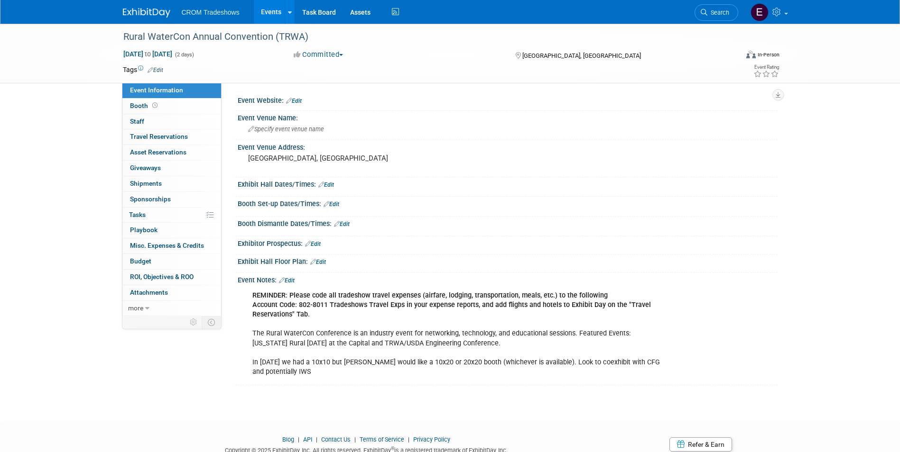
click at [163, 73] on span "Edit" at bounding box center [154, 70] width 18 height 8
click at [161, 73] on link "Edit" at bounding box center [156, 70] width 16 height 7
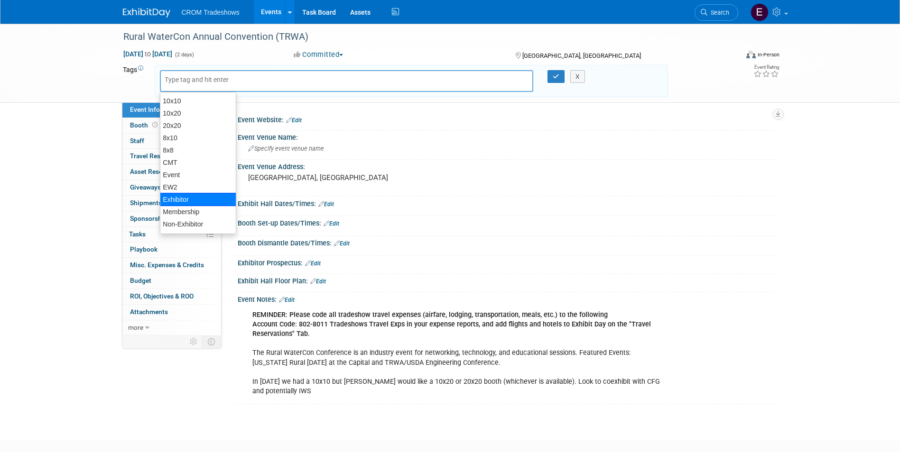
click at [175, 194] on div "Exhibitor" at bounding box center [198, 199] width 76 height 13
type input "Exhibitor"
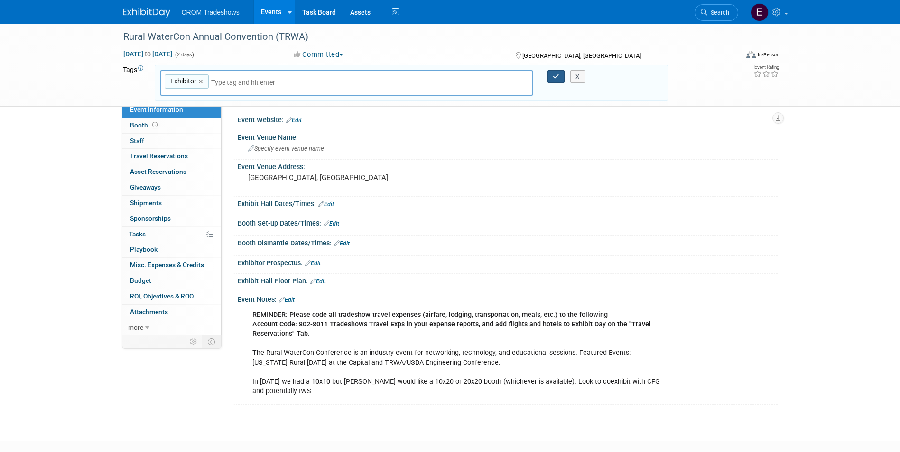
click at [558, 74] on icon "button" at bounding box center [556, 77] width 7 height 6
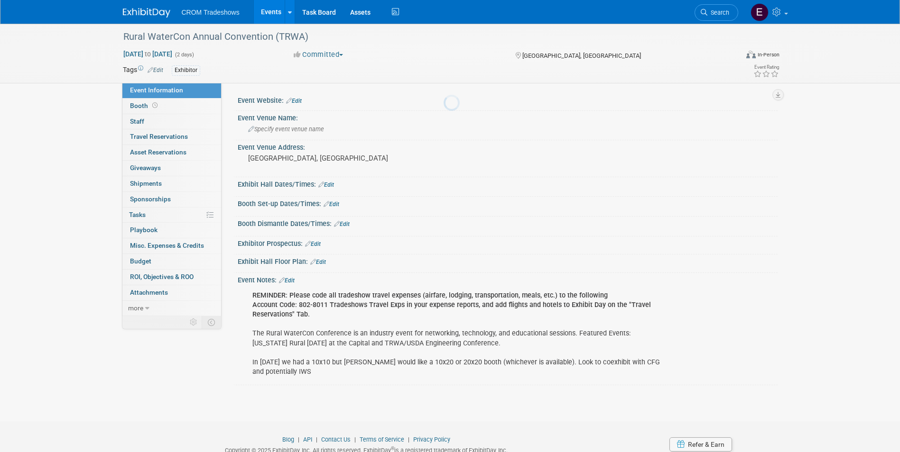
click at [265, 18] on link "Events" at bounding box center [271, 12] width 35 height 24
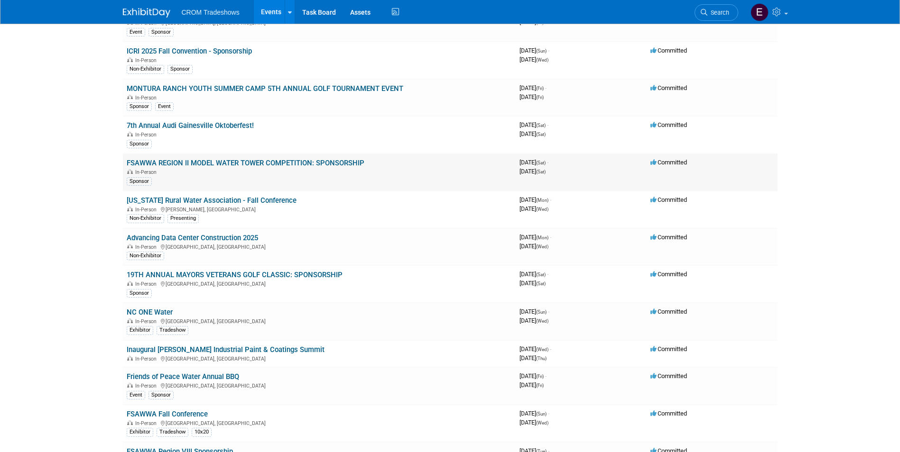
scroll to position [190, 0]
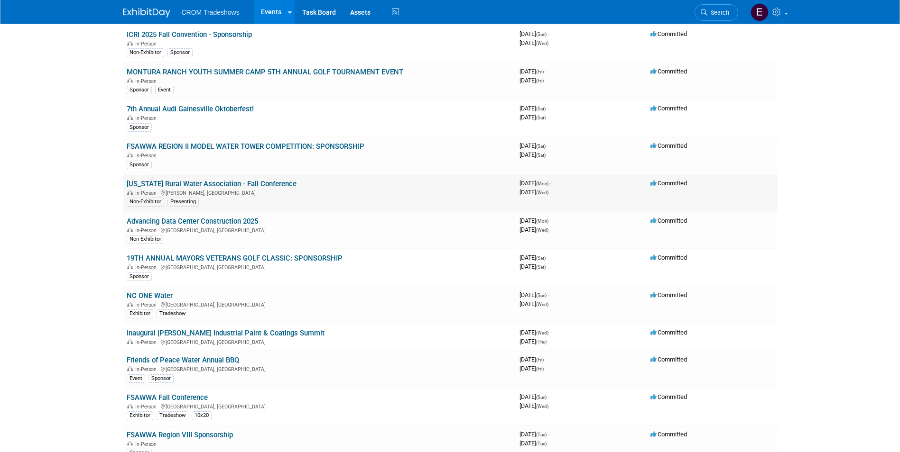
click at [256, 186] on link "[US_STATE] Rural Water Association - Fall Conference" at bounding box center [212, 184] width 170 height 9
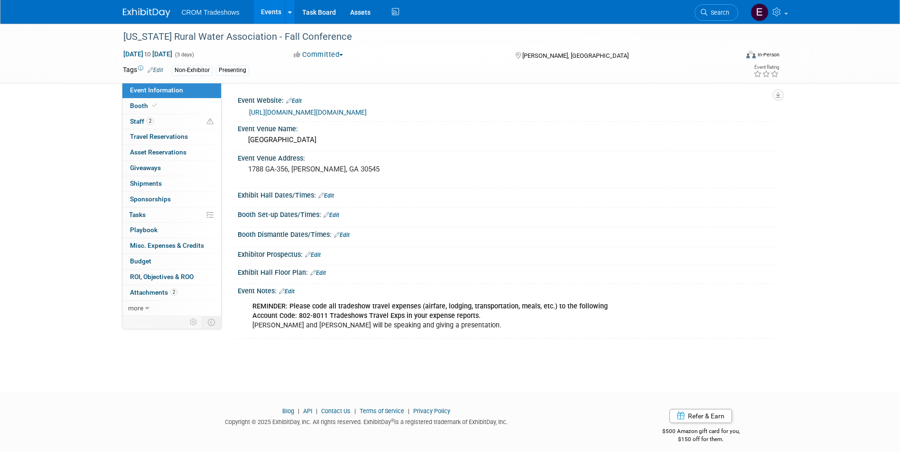
click at [155, 67] on link "Edit" at bounding box center [156, 70] width 16 height 7
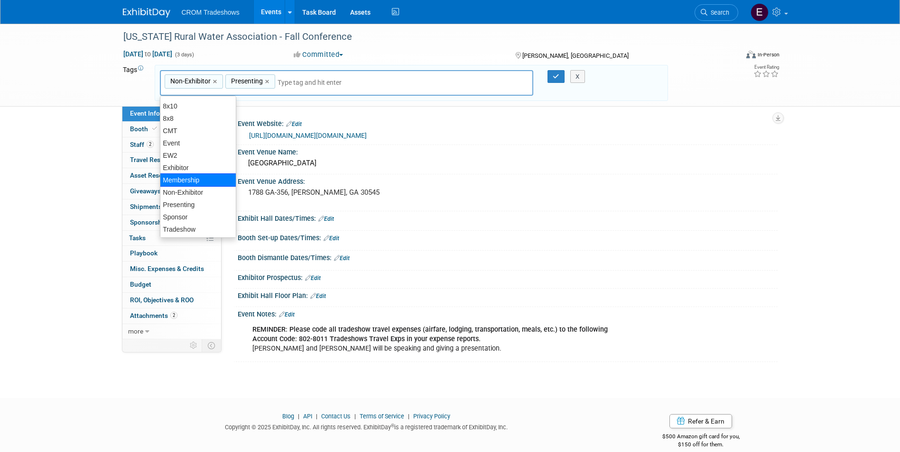
scroll to position [36, 0]
click at [197, 229] on div "Tradeshow" at bounding box center [198, 228] width 76 height 13
type input "Non-Exhibitor, Presenting, Tradeshow"
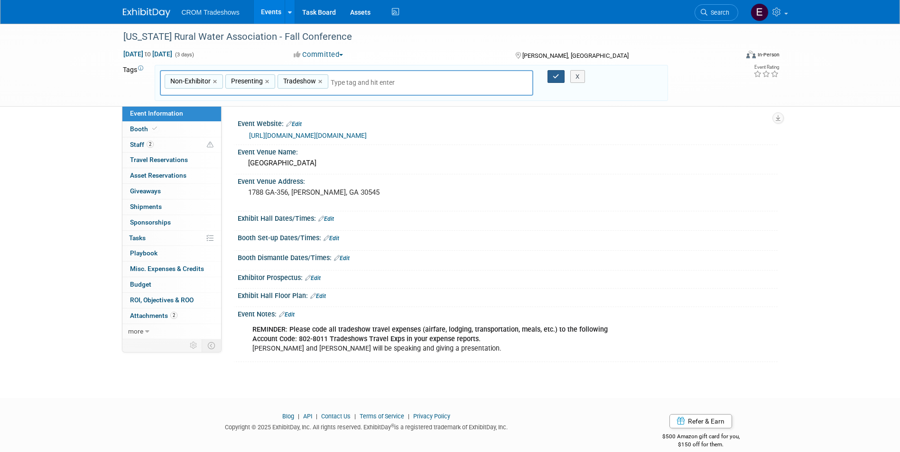
click at [555, 77] on icon "button" at bounding box center [556, 77] width 7 height 6
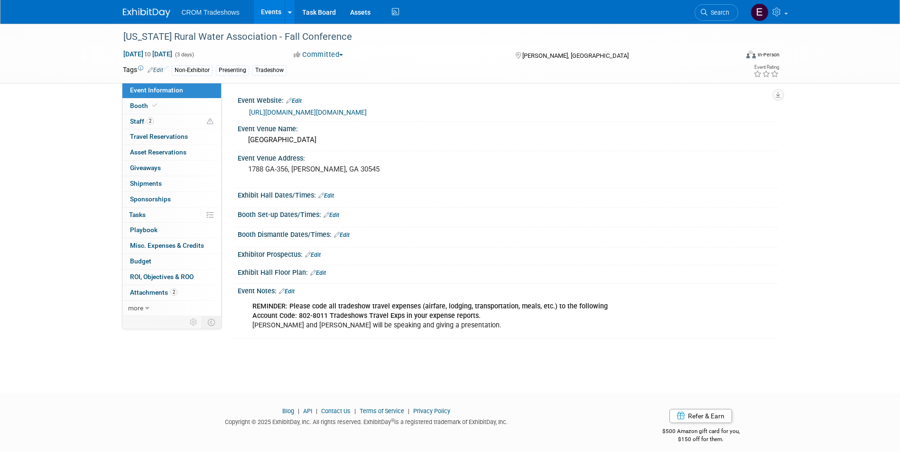
click at [269, 15] on link "Events" at bounding box center [271, 12] width 35 height 24
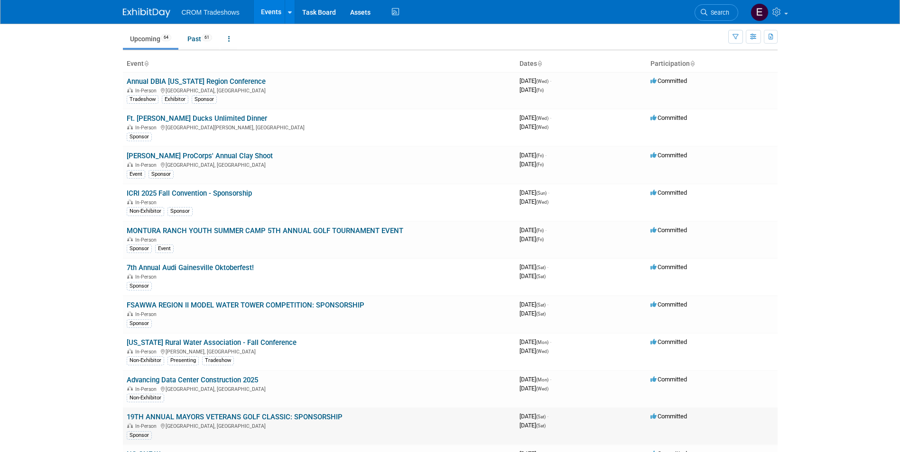
scroll to position [95, 0]
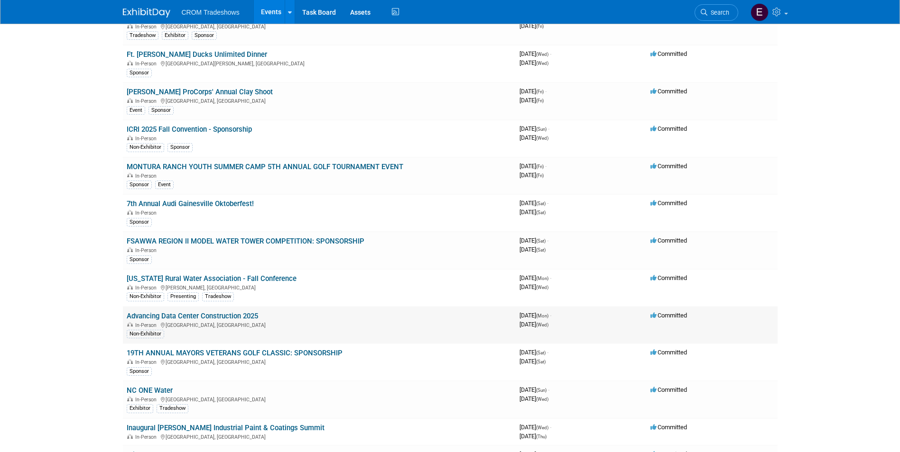
click at [242, 317] on link "Advancing Data Center Construction 2025" at bounding box center [192, 316] width 131 height 9
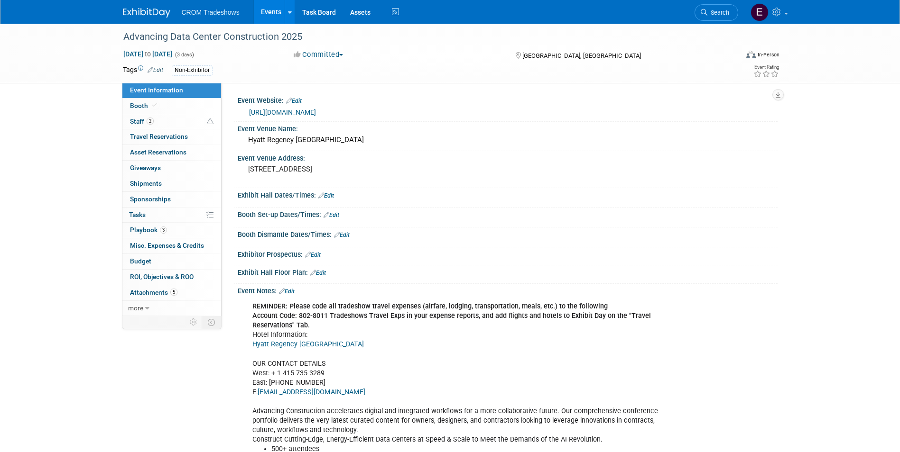
click at [161, 69] on link "Edit" at bounding box center [156, 70] width 16 height 7
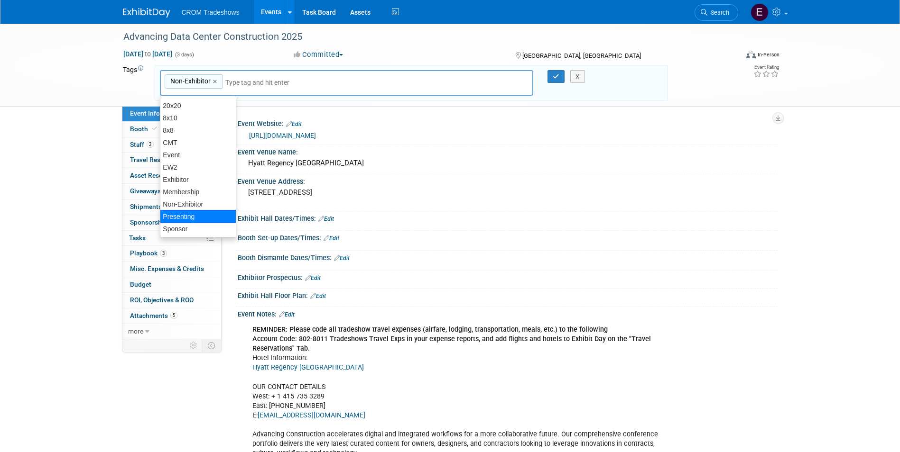
scroll to position [36, 0]
click at [191, 227] on div "Tradeshow" at bounding box center [198, 228] width 76 height 13
type input "Non-Exhibitor, Tradeshow"
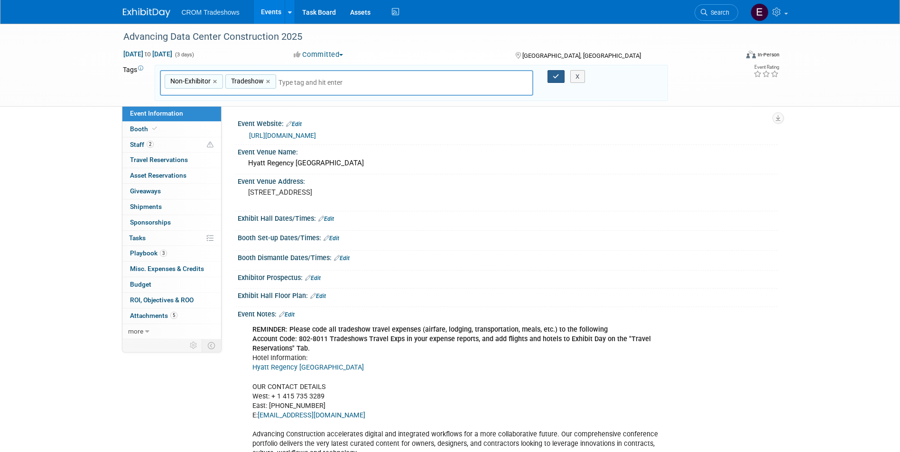
click at [560, 77] on button "button" at bounding box center [555, 76] width 17 height 13
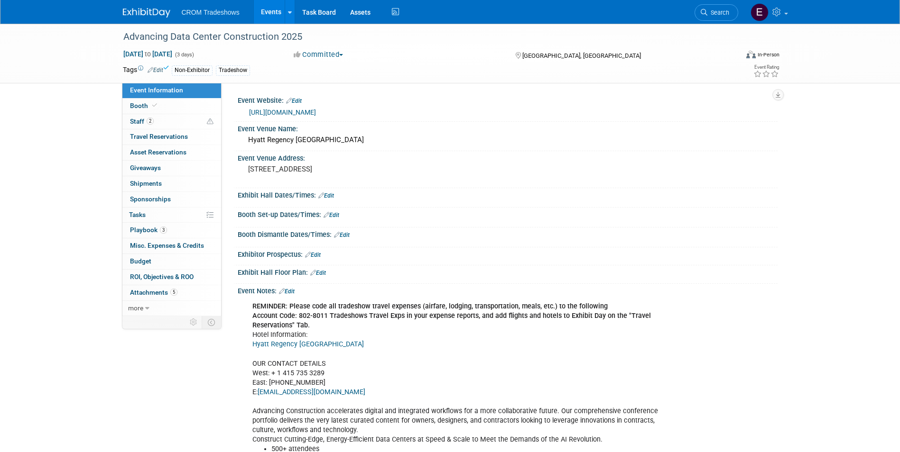
click at [271, 17] on link "Events" at bounding box center [271, 12] width 35 height 24
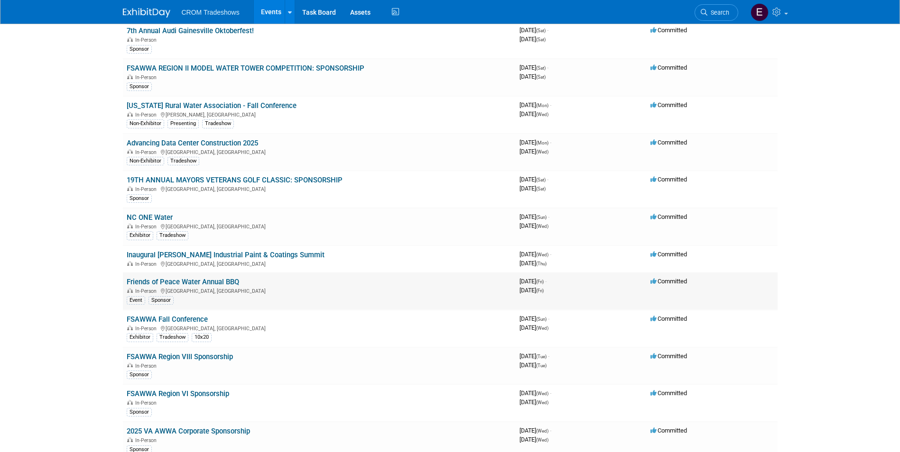
scroll to position [285, 0]
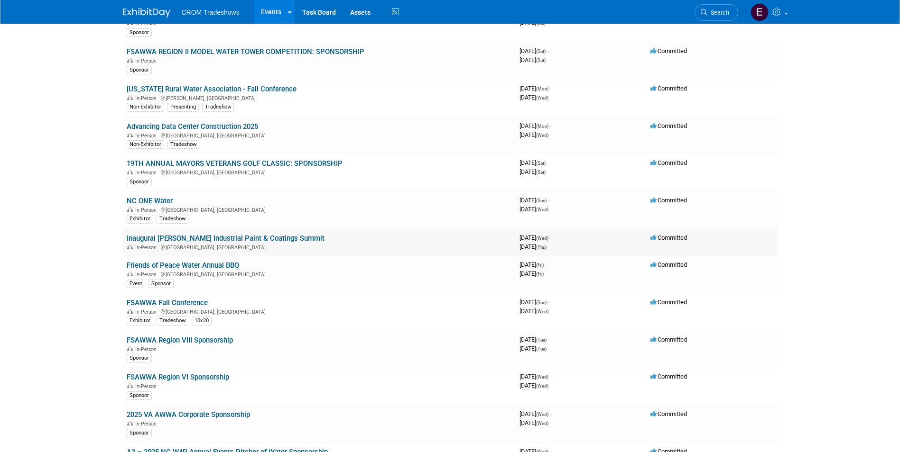
click at [229, 241] on link "Inaugural [PERSON_NAME] Industrial Paint & Coatings Summit" at bounding box center [226, 238] width 198 height 9
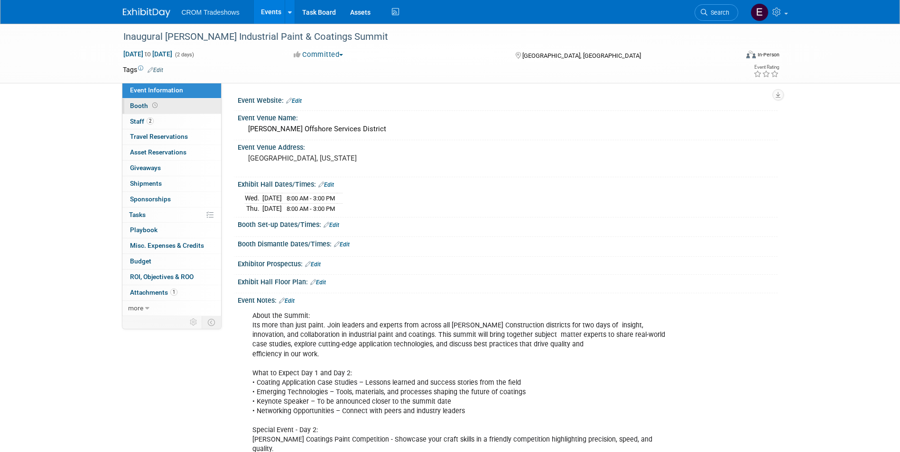
click at [159, 105] on link "Booth" at bounding box center [171, 106] width 99 height 15
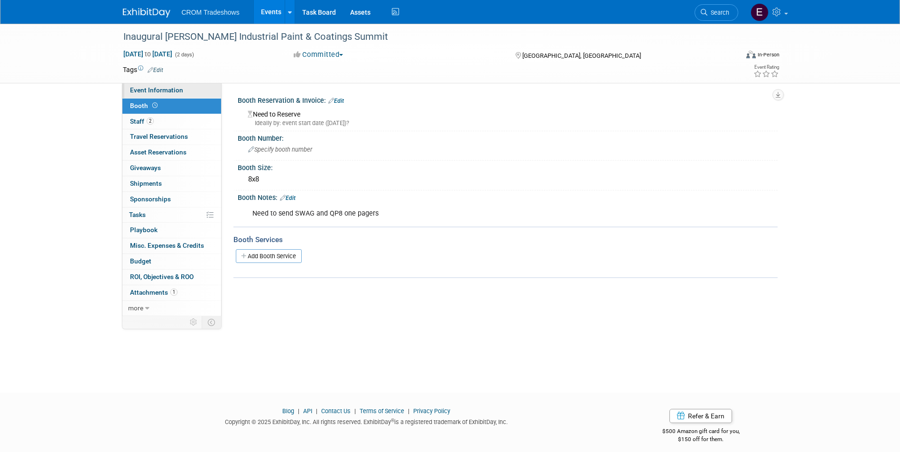
click at [176, 92] on span "Event Information" at bounding box center [156, 90] width 53 height 8
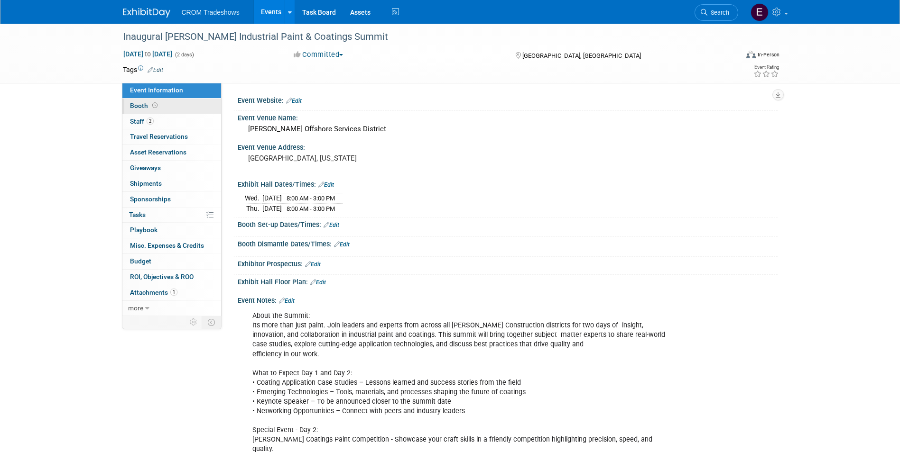
click at [207, 113] on link "Booth" at bounding box center [171, 106] width 99 height 15
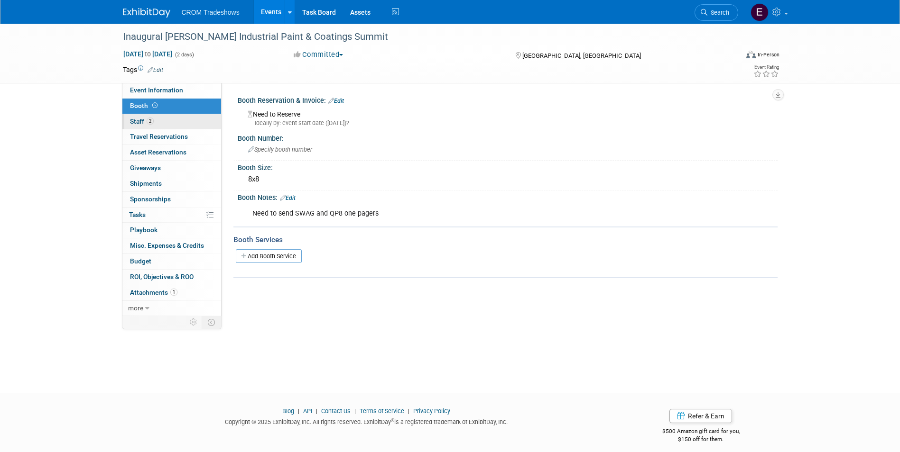
click at [206, 119] on link "2 Staff 2" at bounding box center [171, 121] width 99 height 15
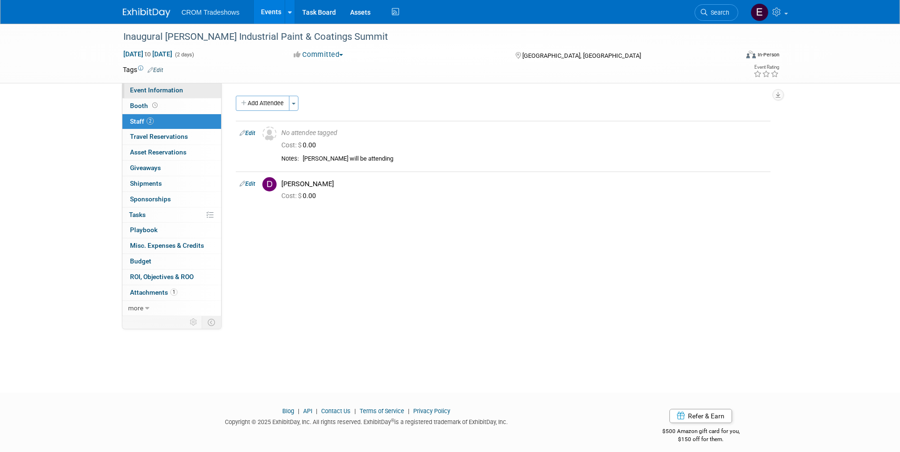
click at [196, 94] on link "Event Information" at bounding box center [171, 90] width 99 height 15
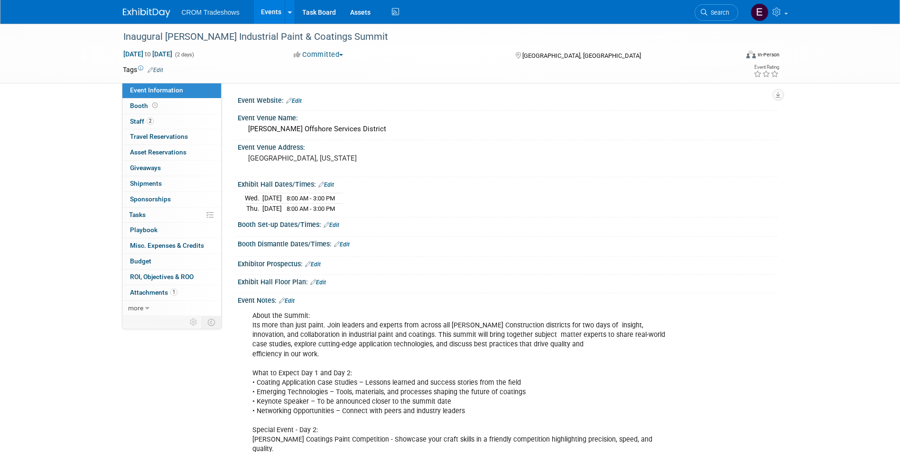
click at [154, 67] on link "Edit" at bounding box center [156, 70] width 16 height 7
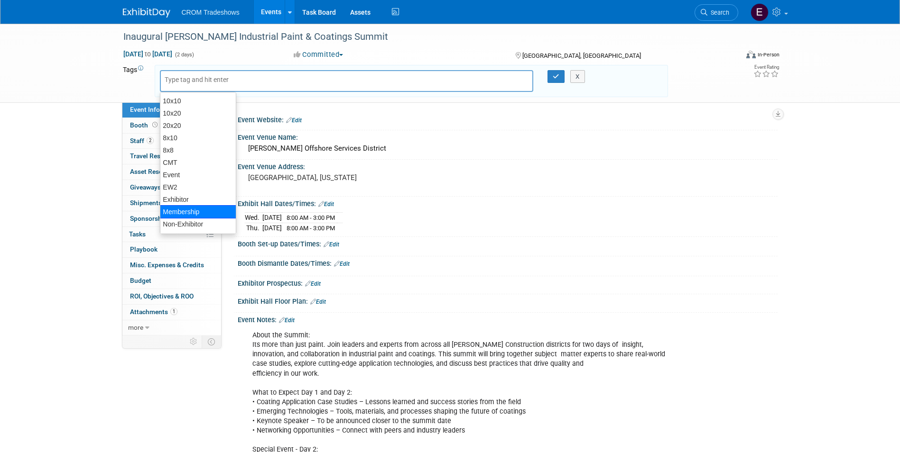
scroll to position [36, 0]
click at [188, 224] on div "Tradeshow" at bounding box center [198, 225] width 76 height 13
type input "Tradeshow"
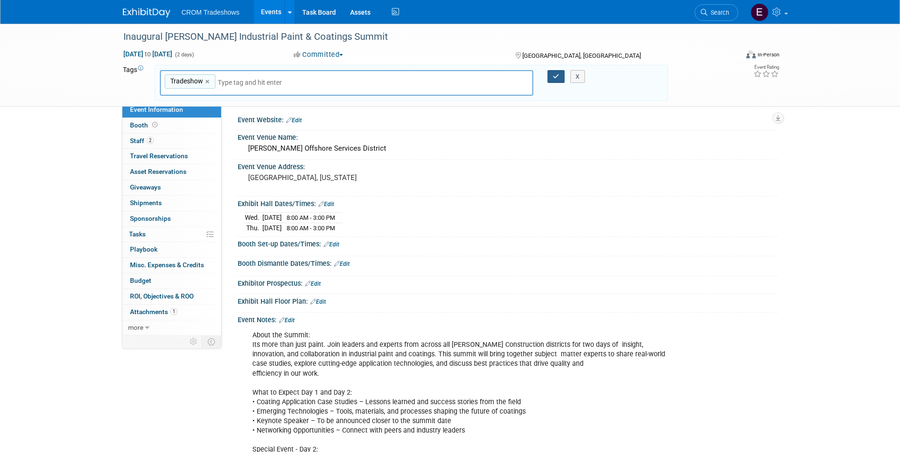
click at [555, 79] on icon "button" at bounding box center [556, 77] width 7 height 6
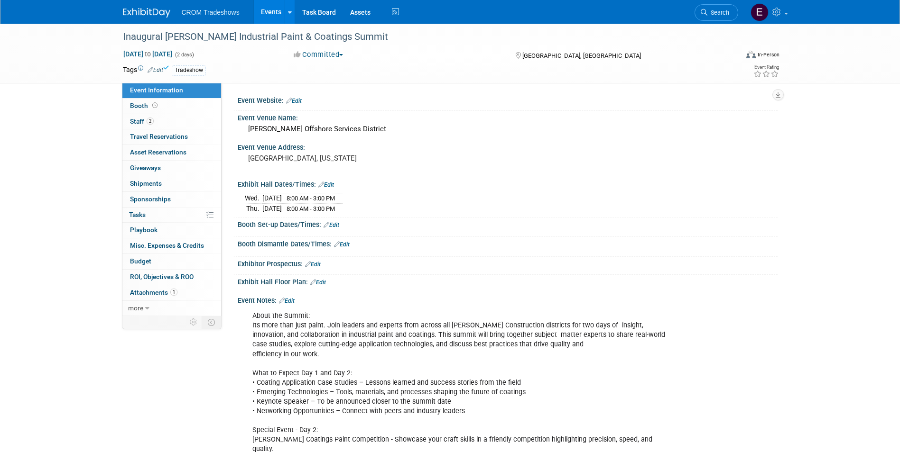
click at [261, 16] on link "Events" at bounding box center [271, 12] width 35 height 24
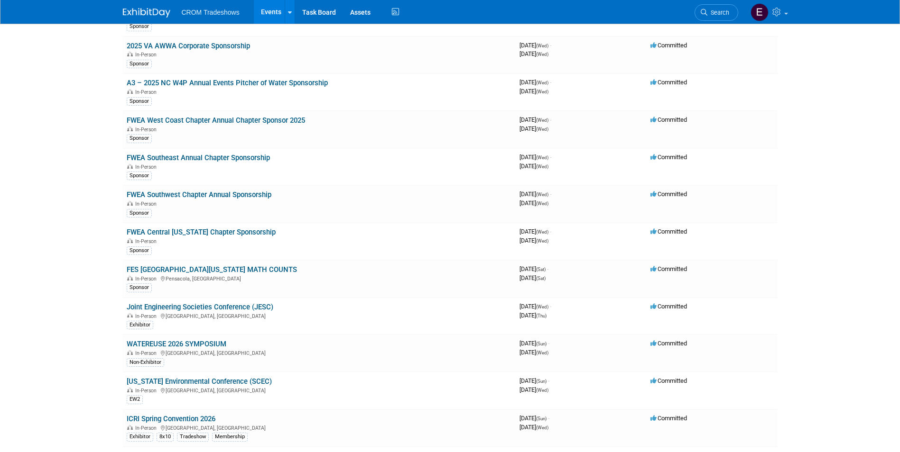
scroll to position [711, 0]
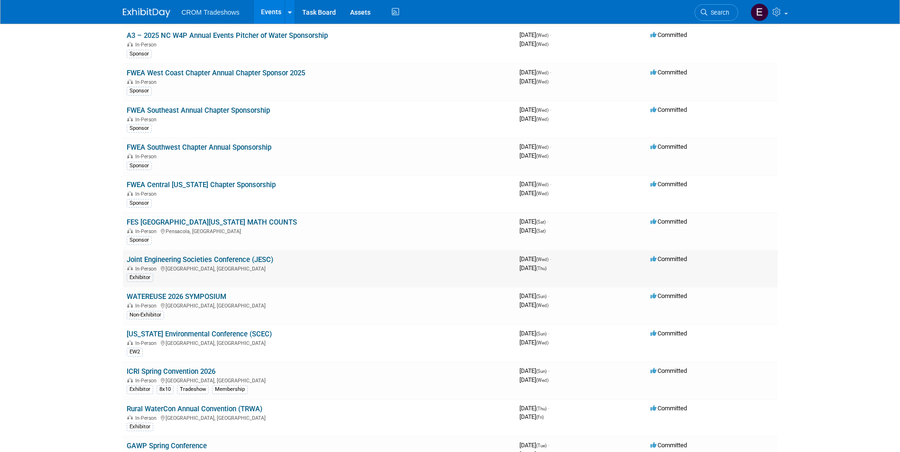
click at [186, 259] on link "Joint Engineering Societies Conference (JESC)" at bounding box center [200, 260] width 147 height 9
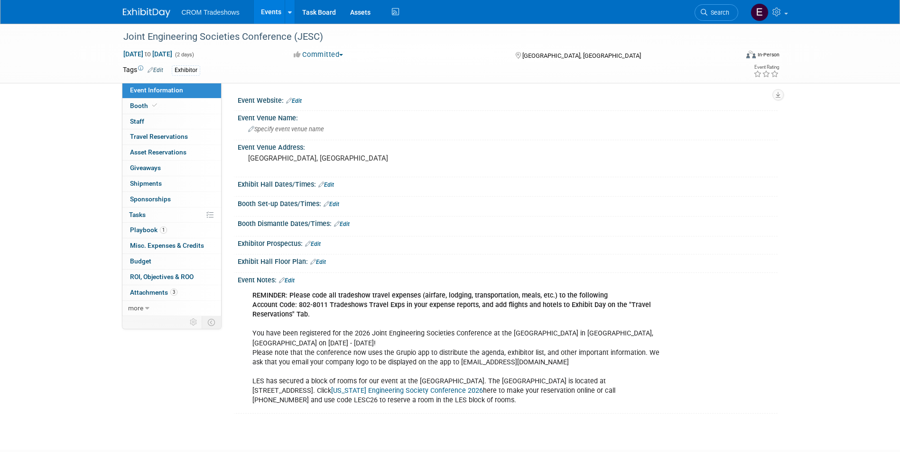
click at [162, 67] on link "Edit" at bounding box center [156, 70] width 16 height 7
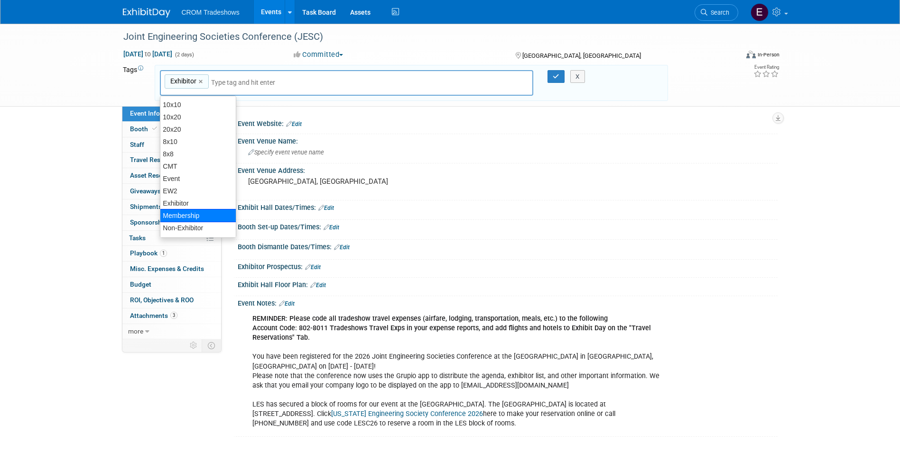
scroll to position [36, 0]
click at [193, 231] on div "Tradeshow" at bounding box center [198, 228] width 76 height 13
type input "Exhibitor, Tradeshow"
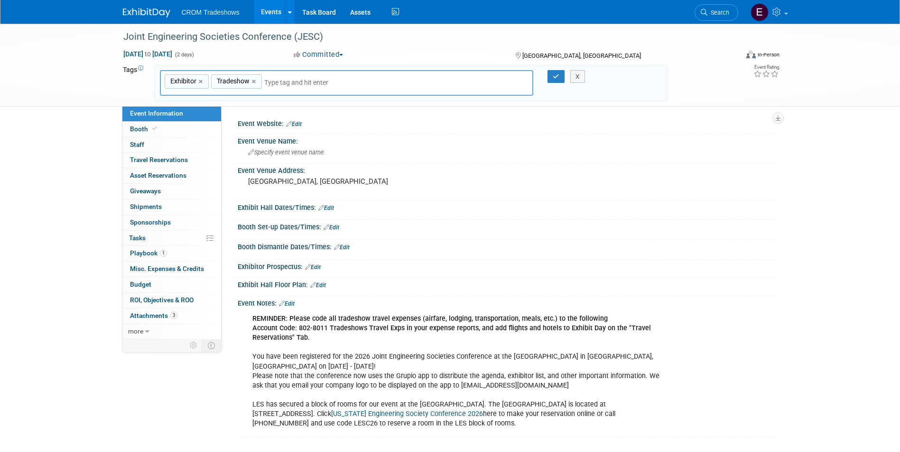
click at [562, 76] on div "X" at bounding box center [581, 76] width 43 height 13
click at [552, 79] on button "button" at bounding box center [555, 76] width 17 height 13
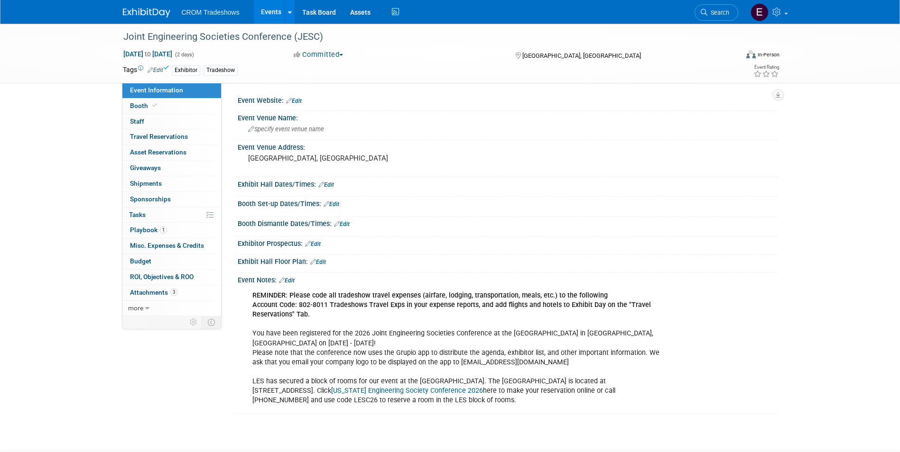
click at [264, 9] on link "Events" at bounding box center [271, 12] width 35 height 24
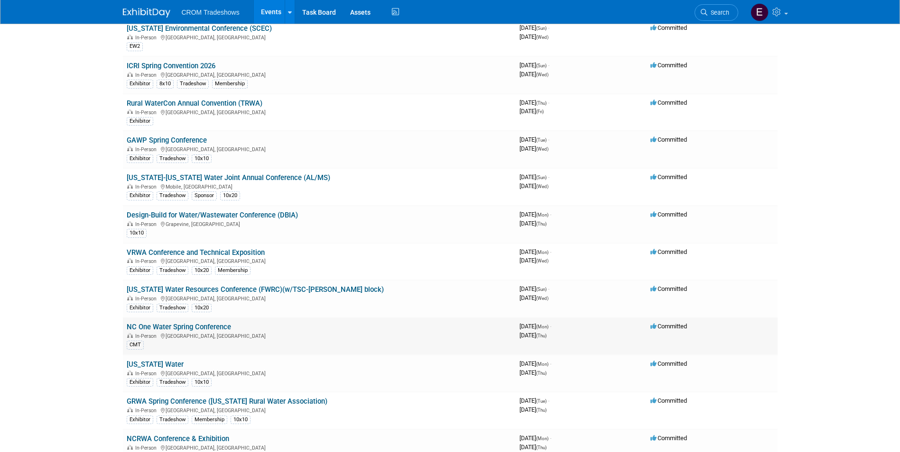
scroll to position [996, 0]
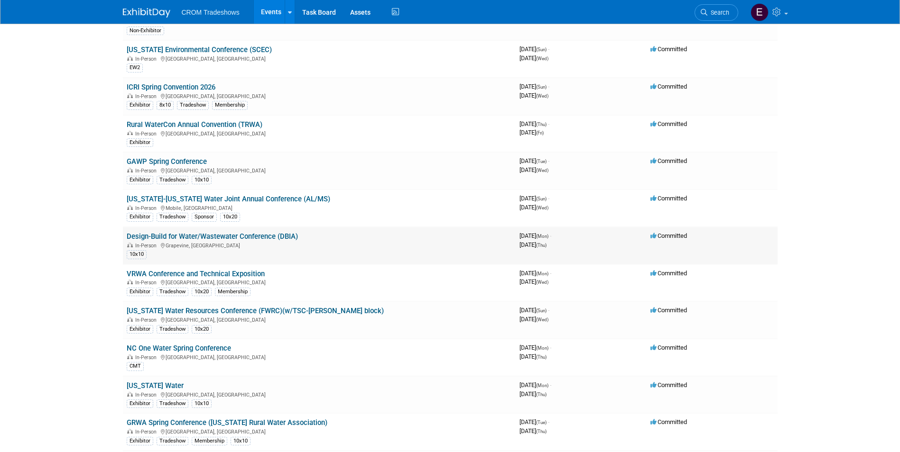
click at [159, 237] on link "Design-Build for Water/Wastewater Conference (DBIA)" at bounding box center [212, 236] width 171 height 9
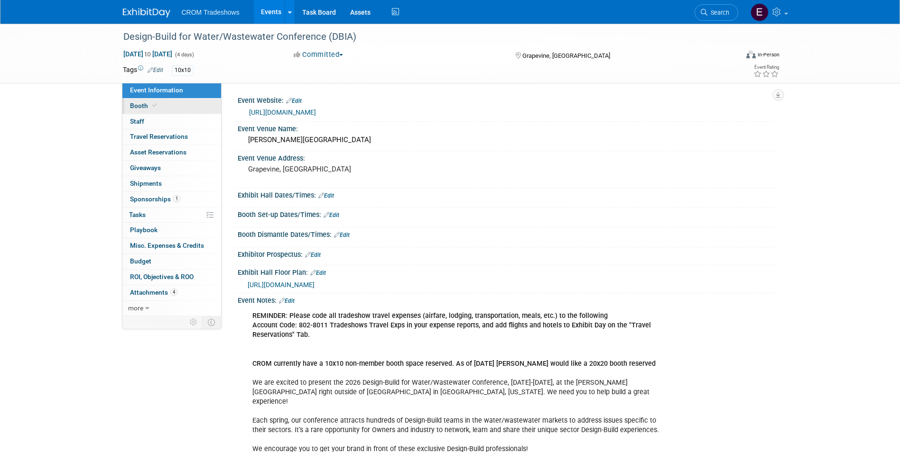
click at [173, 107] on link "Booth" at bounding box center [171, 106] width 99 height 15
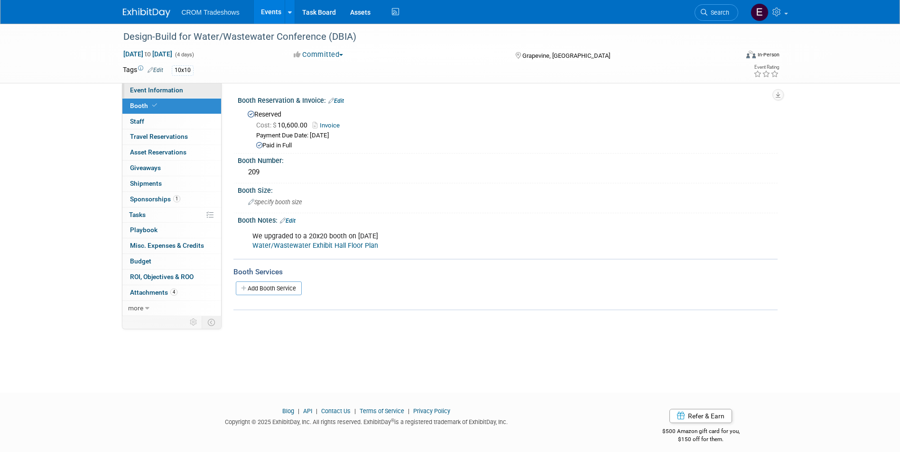
click at [190, 92] on link "Event Information" at bounding box center [171, 90] width 99 height 15
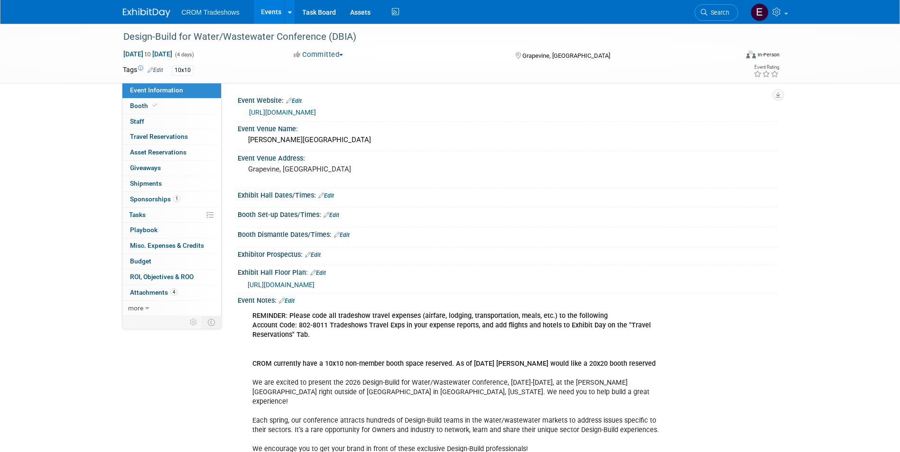
click at [291, 298] on link "Edit" at bounding box center [287, 301] width 16 height 7
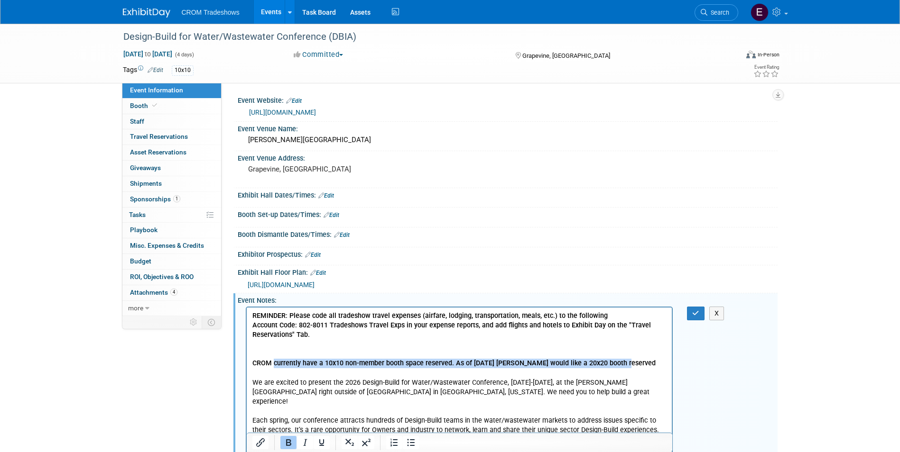
drag, startPoint x: 644, startPoint y: 363, endPoint x: 273, endPoint y: 364, distance: 370.4
click at [273, 364] on p "REMINDER: Please code all tradeshow travel expenses (airfare, lodging, transpor…" at bounding box center [459, 383] width 415 height 143
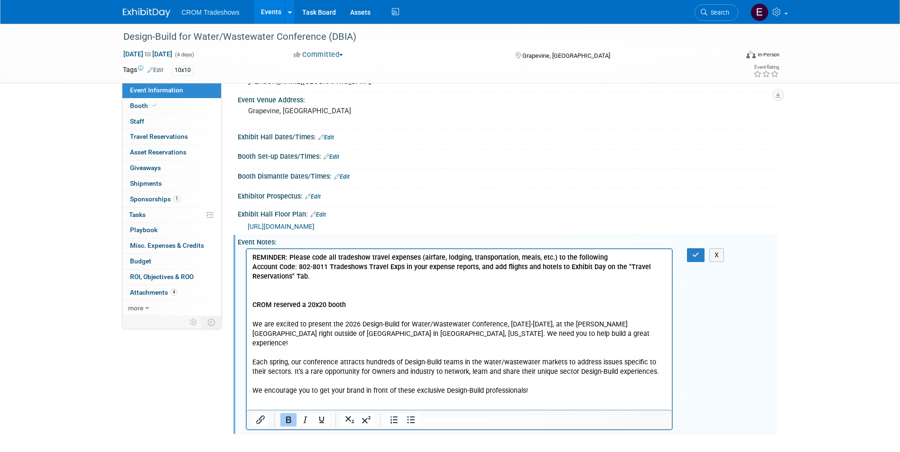
scroll to position [128, 0]
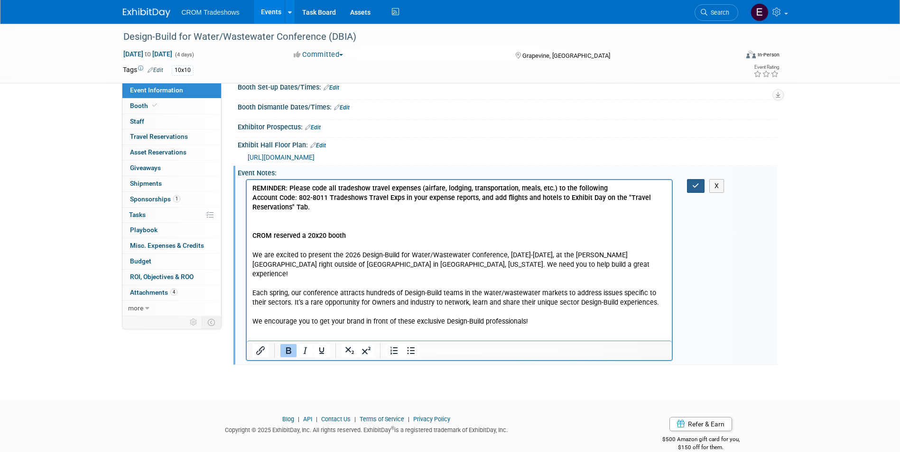
click at [692, 190] on button "button" at bounding box center [696, 186] width 18 height 14
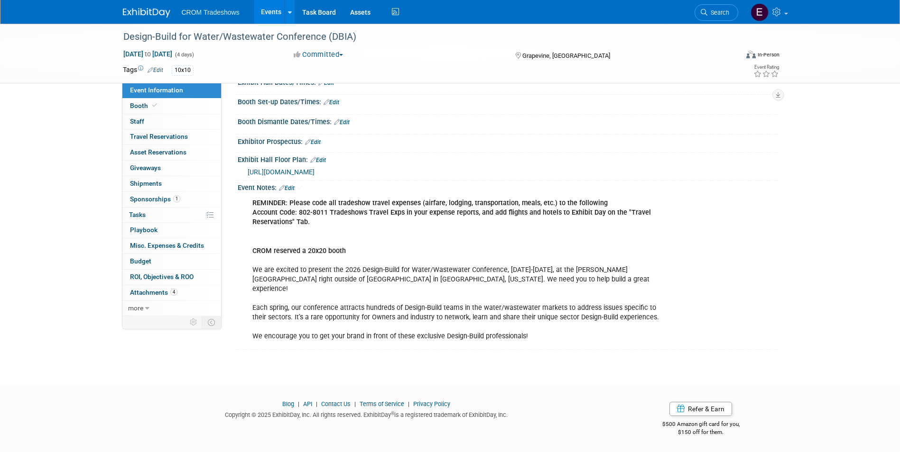
scroll to position [103, 0]
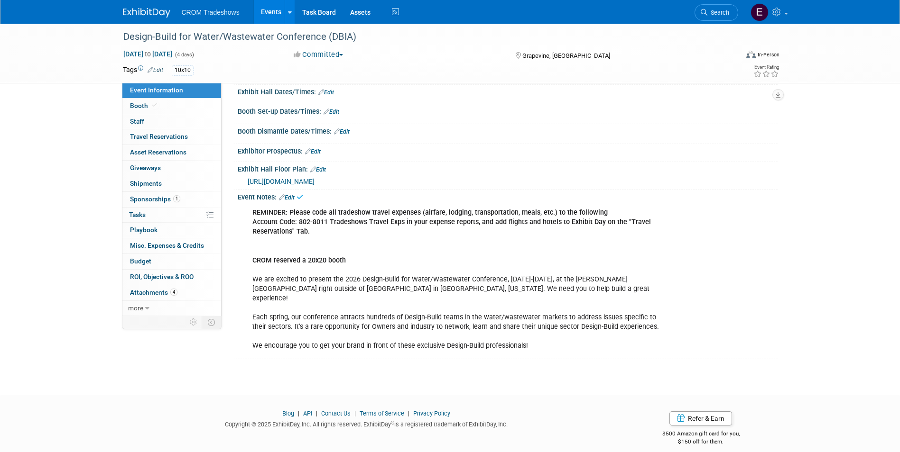
click at [185, 72] on div "10x10" at bounding box center [183, 70] width 22 height 10
click at [162, 72] on link "Edit" at bounding box center [156, 70] width 16 height 7
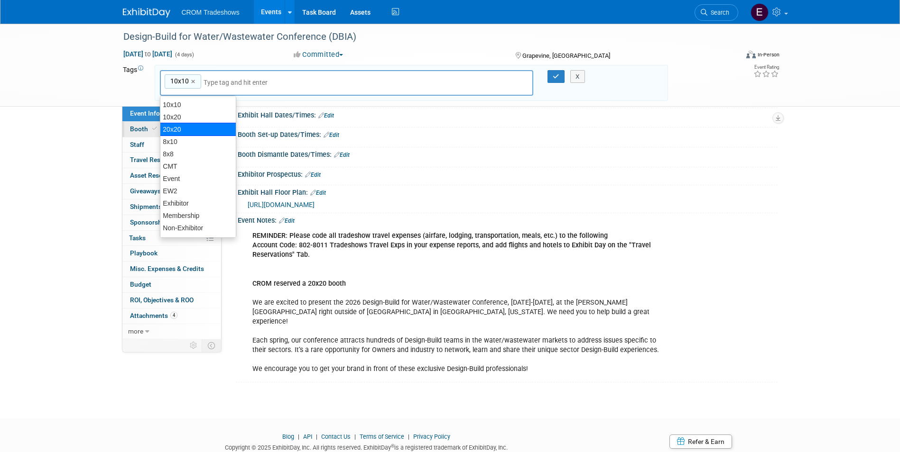
click at [188, 127] on div "20x20" at bounding box center [198, 129] width 76 height 13
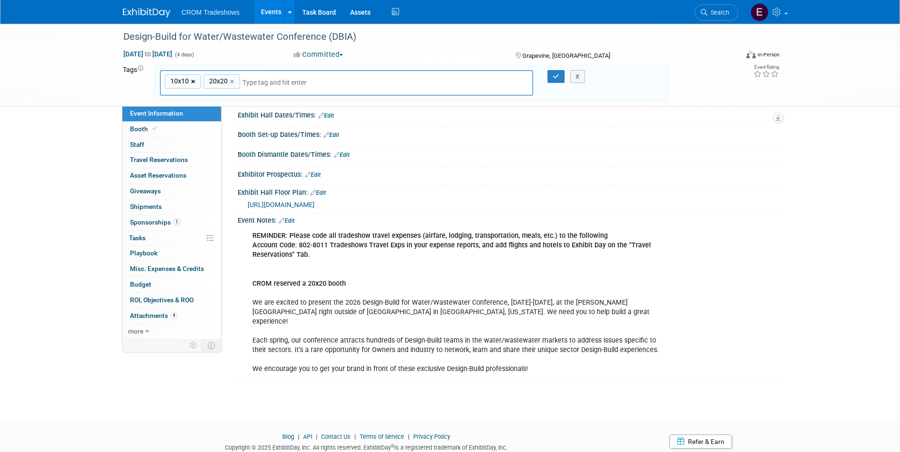
click at [192, 79] on link "×" at bounding box center [194, 81] width 6 height 11
type input "20x20"
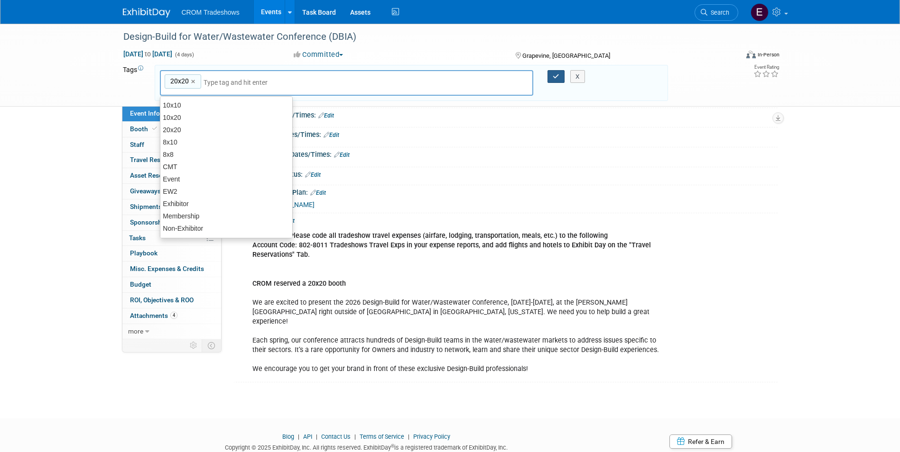
click at [556, 79] on icon "button" at bounding box center [556, 77] width 7 height 6
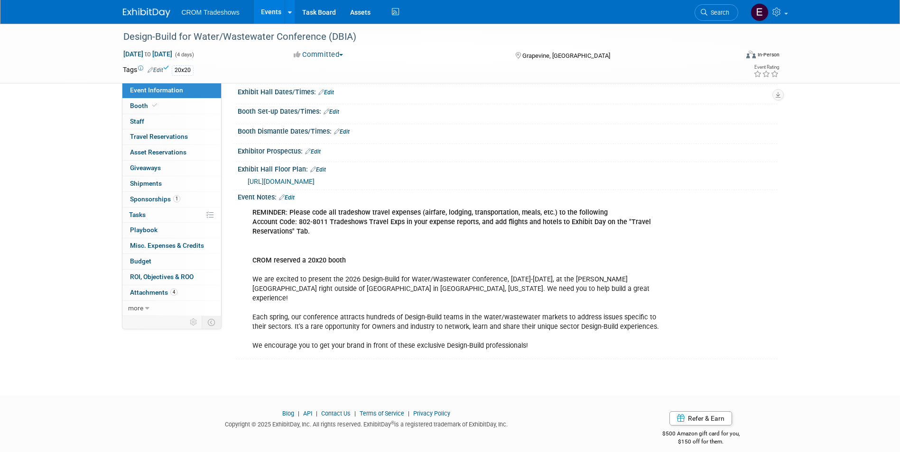
click at [279, 13] on link "Events" at bounding box center [271, 12] width 35 height 24
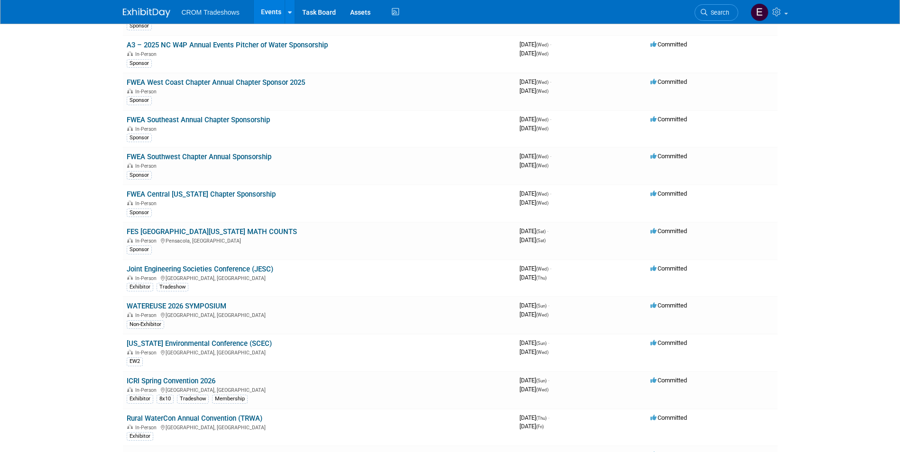
scroll to position [711, 0]
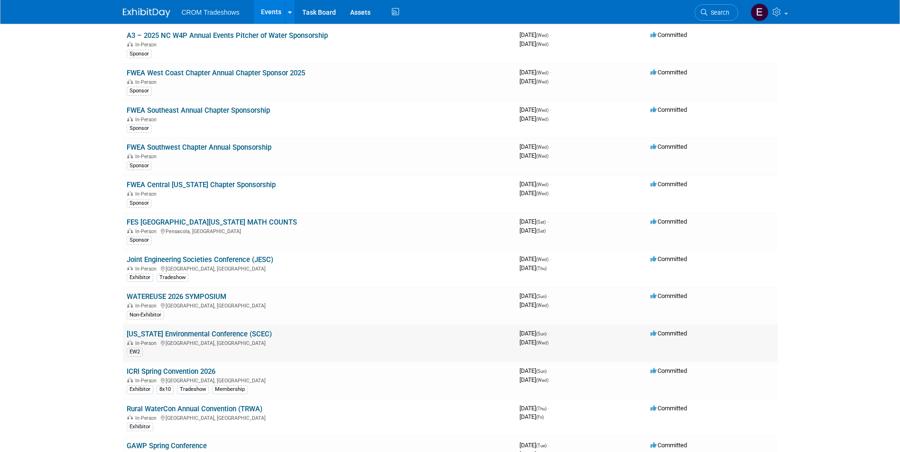
click at [272, 337] on link "[US_STATE] Environmental Conference (SCEC)" at bounding box center [199, 334] width 145 height 9
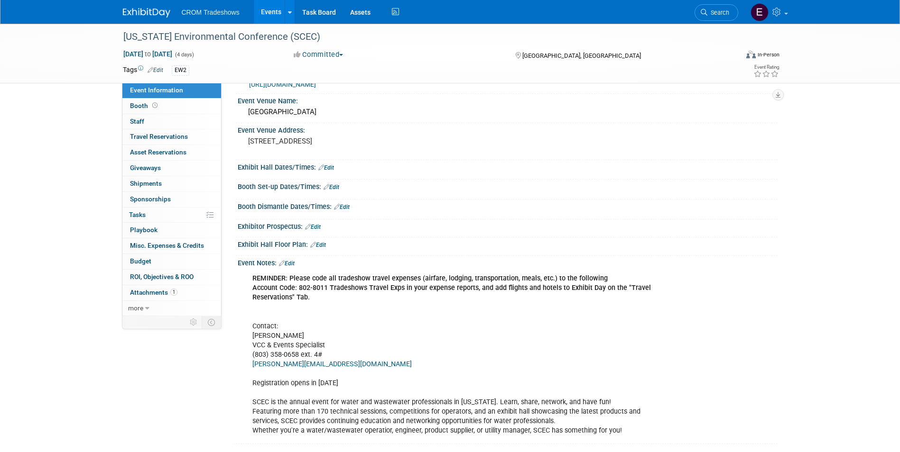
scroll to position [28, 0]
click at [216, 106] on link "Booth" at bounding box center [171, 106] width 99 height 15
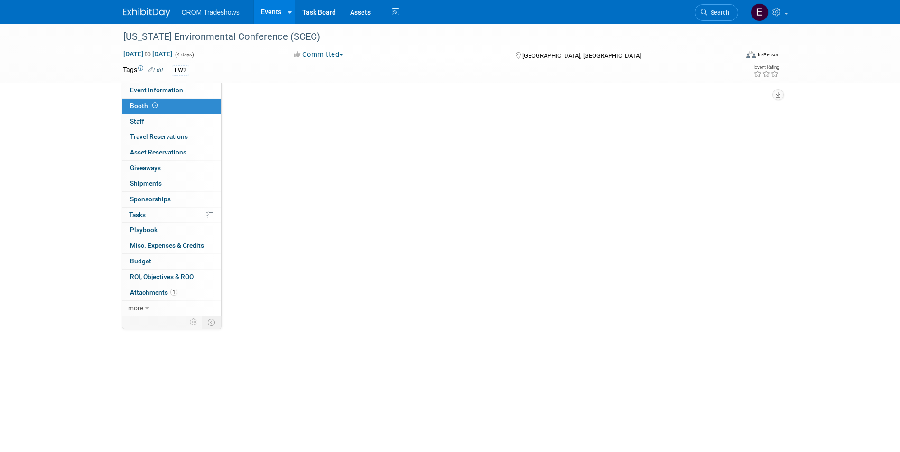
scroll to position [0, 0]
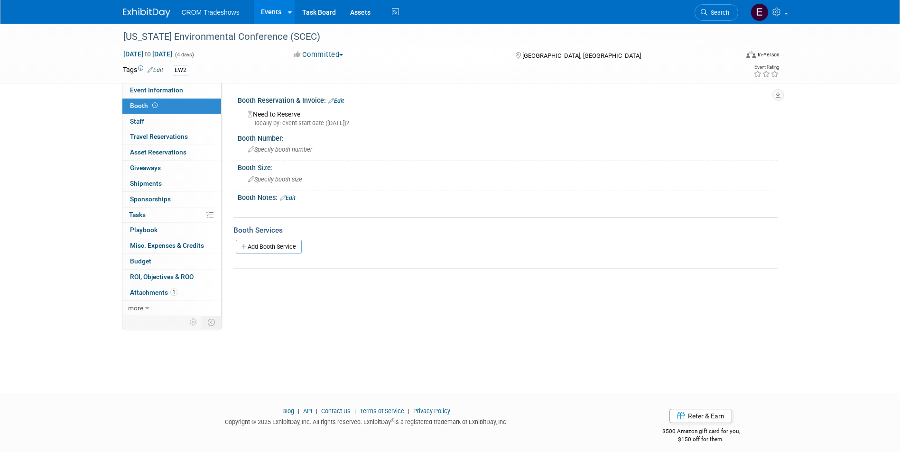
click at [266, 16] on link "Events" at bounding box center [271, 12] width 35 height 24
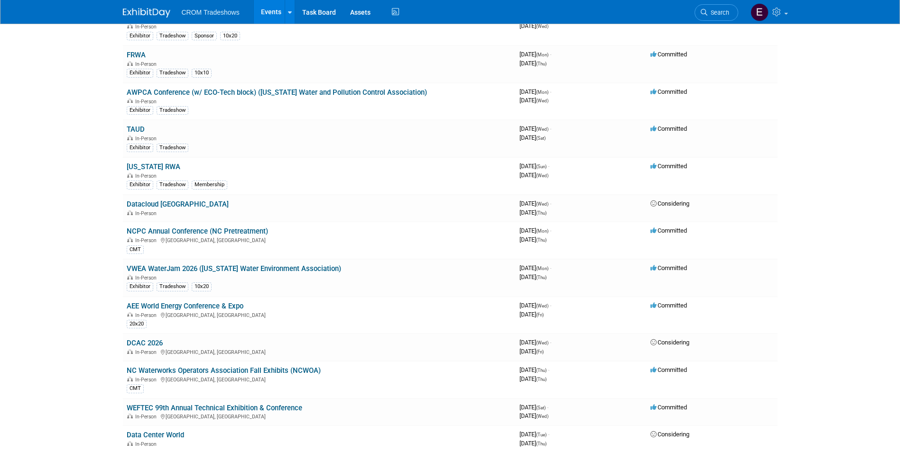
scroll to position [1613, 0]
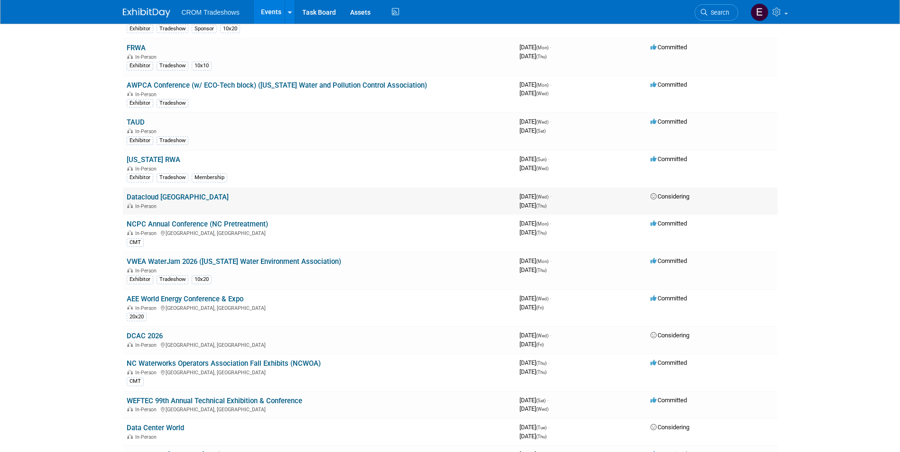
click at [164, 198] on link "Datacloud [GEOGRAPHIC_DATA]" at bounding box center [178, 197] width 102 height 9
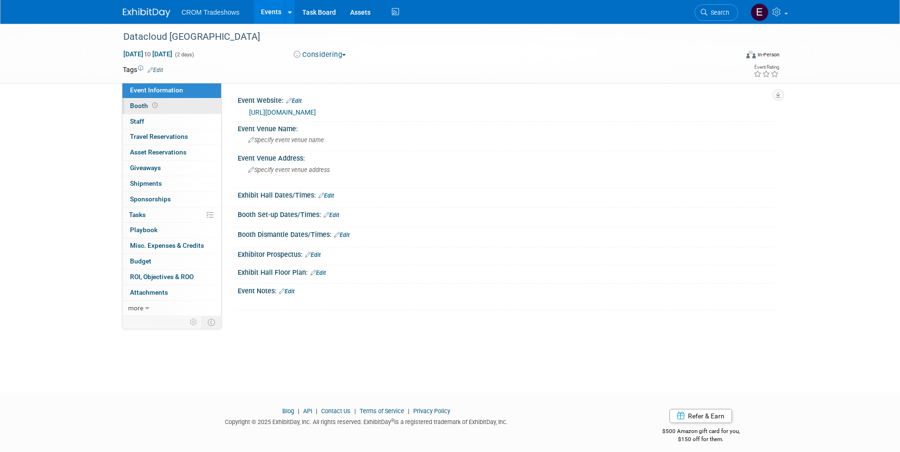
click at [150, 111] on link "Booth" at bounding box center [171, 106] width 99 height 15
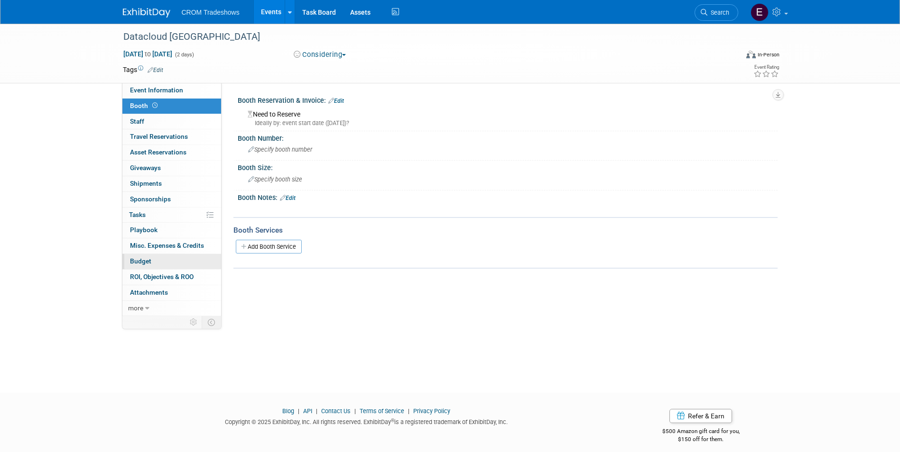
click at [159, 260] on link "Budget" at bounding box center [171, 261] width 99 height 15
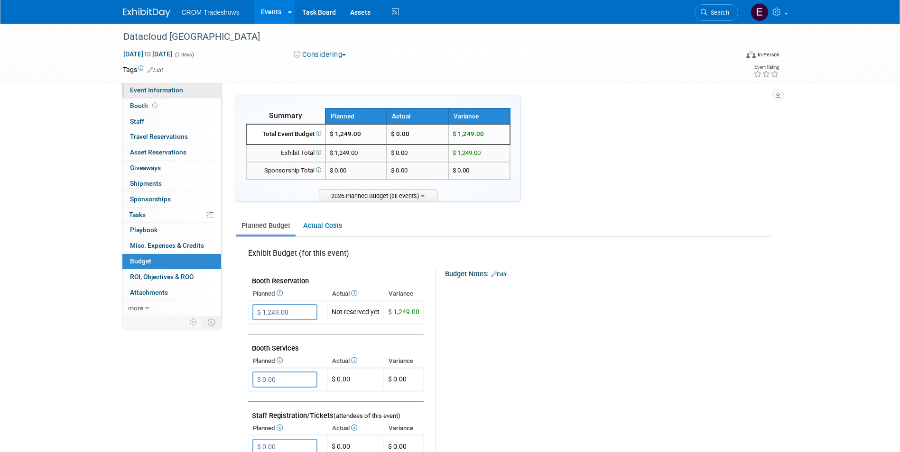
click at [149, 88] on span "Event Information" at bounding box center [156, 90] width 53 height 8
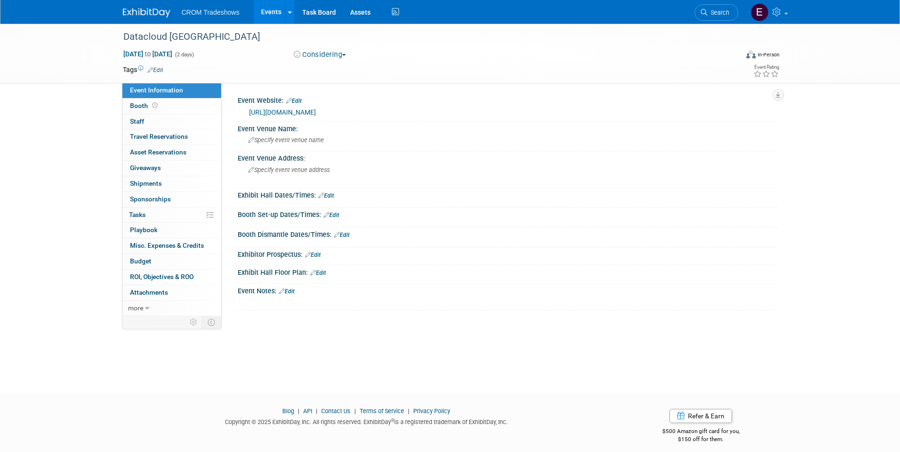
click at [161, 66] on span "Edit" at bounding box center [154, 70] width 18 height 8
click at [163, 69] on link "Edit" at bounding box center [156, 70] width 16 height 7
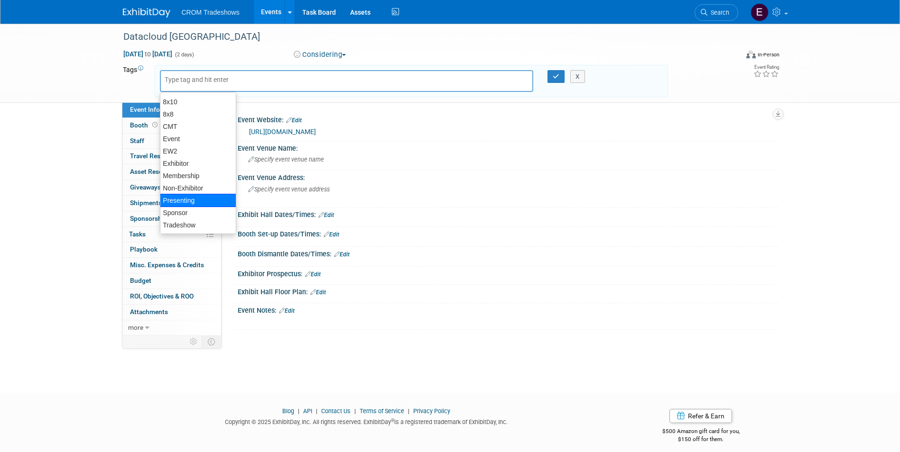
scroll to position [7, 0]
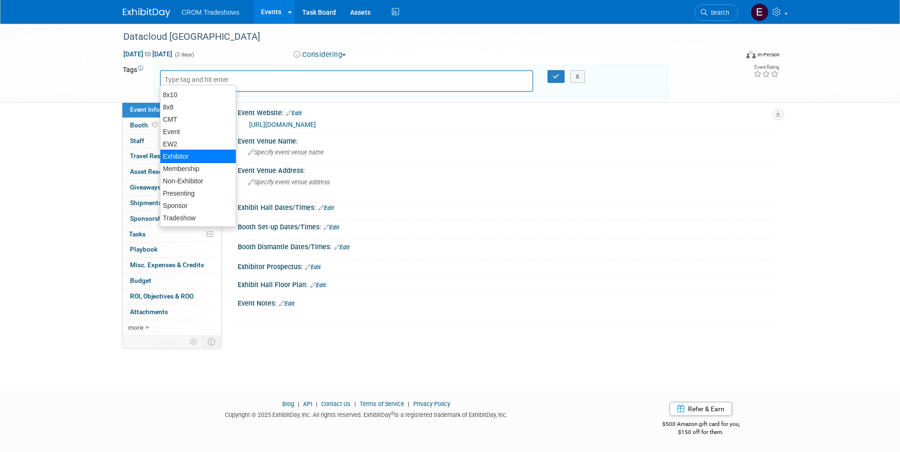
click at [178, 161] on div "Exhibitor" at bounding box center [198, 156] width 76 height 13
type input "Exhibitor"
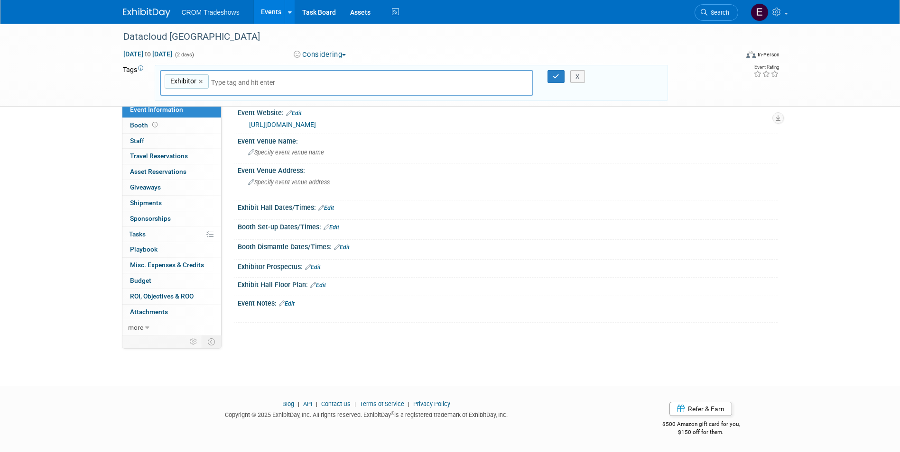
click at [221, 81] on input "text" at bounding box center [277, 82] width 133 height 9
type input "tra"
click at [199, 106] on div "Tradeshow" at bounding box center [226, 105] width 132 height 12
type input "Exhibitor, Tradeshow"
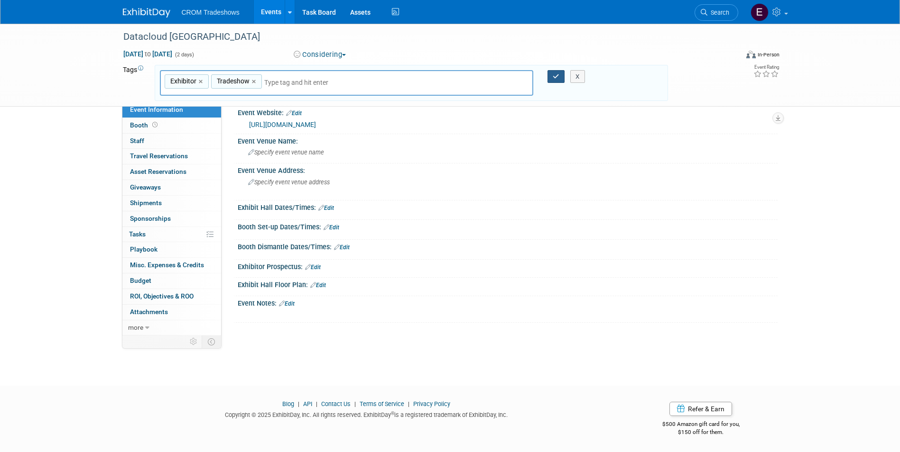
click at [559, 75] on button "button" at bounding box center [555, 76] width 17 height 13
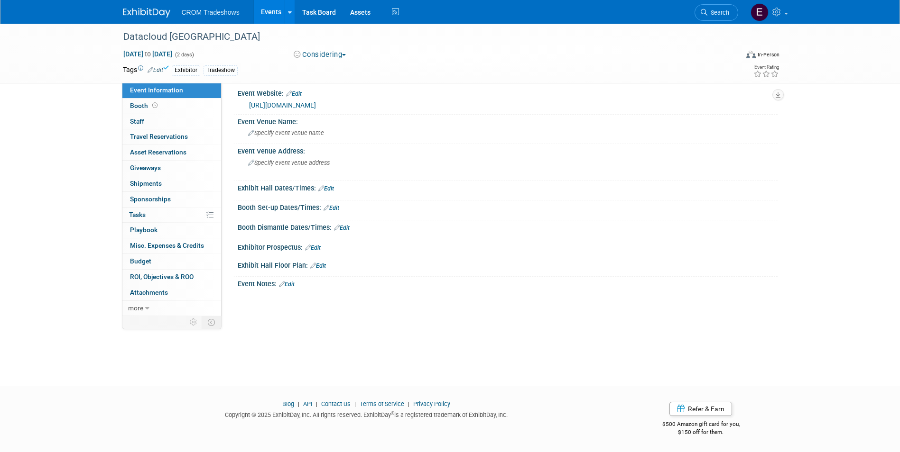
click at [277, 13] on link "Events" at bounding box center [271, 12] width 35 height 24
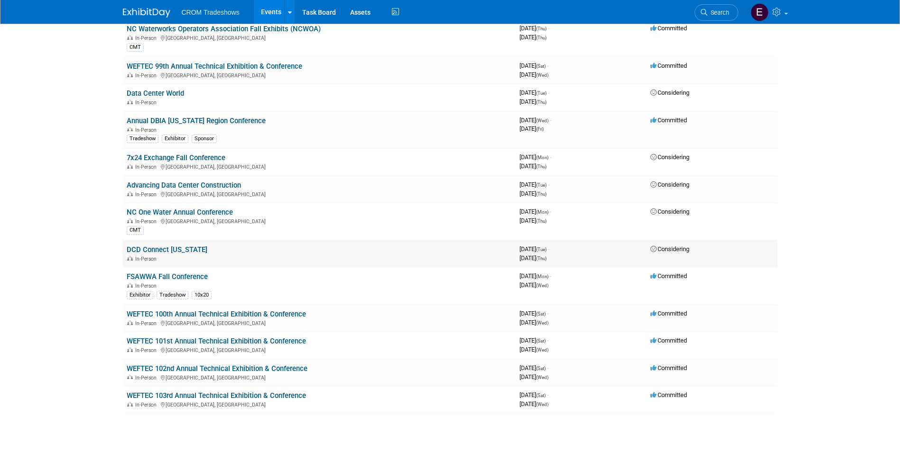
scroll to position [1936, 0]
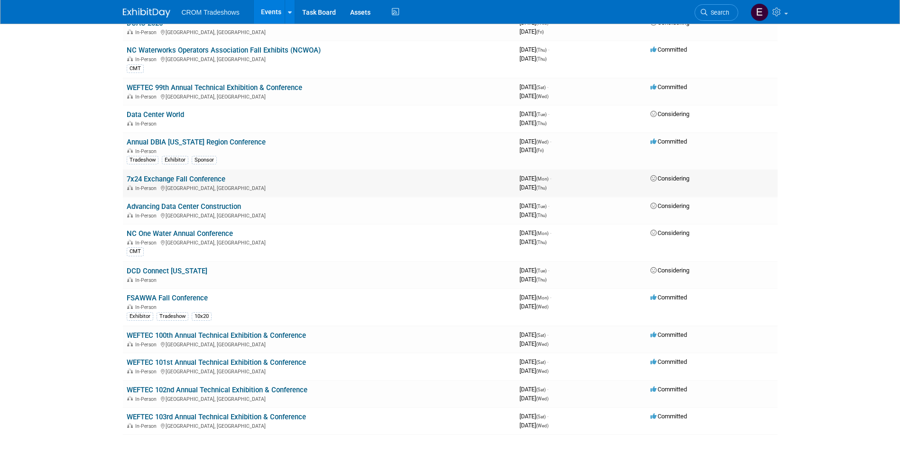
click at [188, 176] on link "7x24 Exchange Fall Conference" at bounding box center [176, 179] width 99 height 9
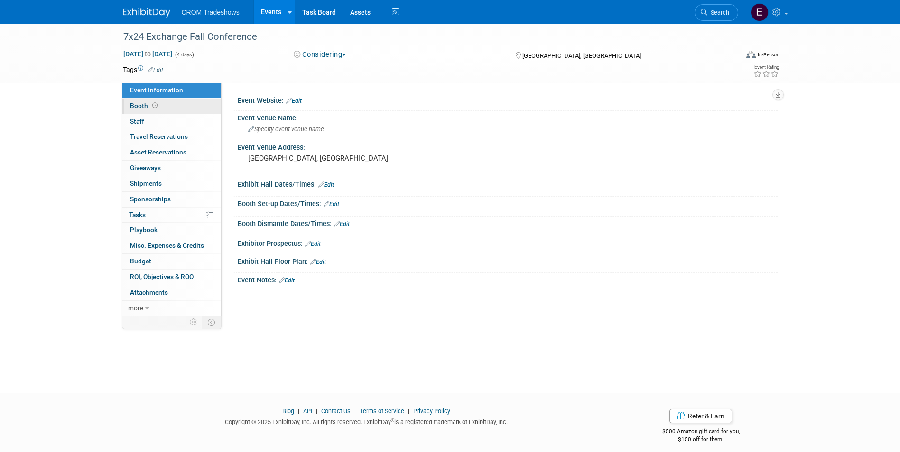
click at [162, 108] on link "Booth" at bounding box center [171, 106] width 99 height 15
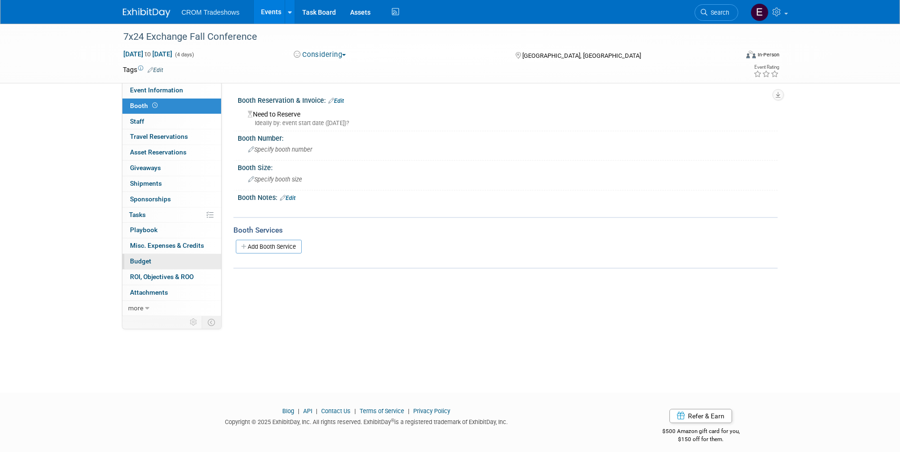
click at [156, 259] on link "Budget" at bounding box center [171, 261] width 99 height 15
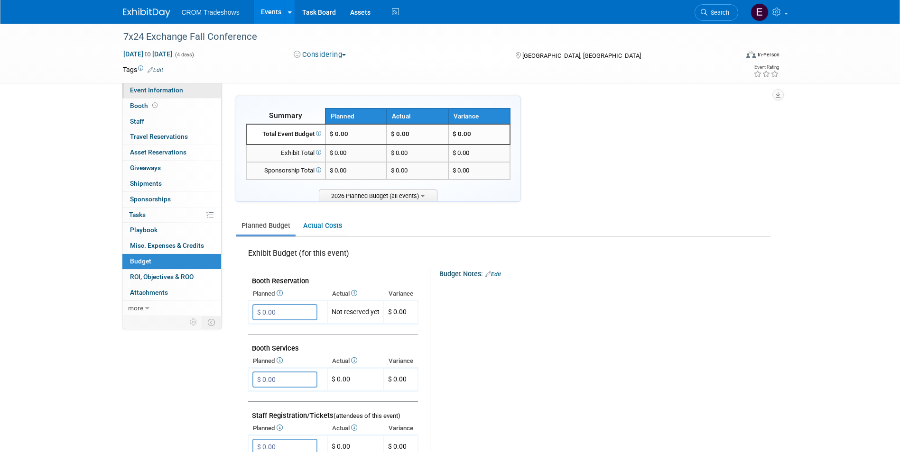
click at [143, 86] on span "Event Information" at bounding box center [156, 90] width 53 height 8
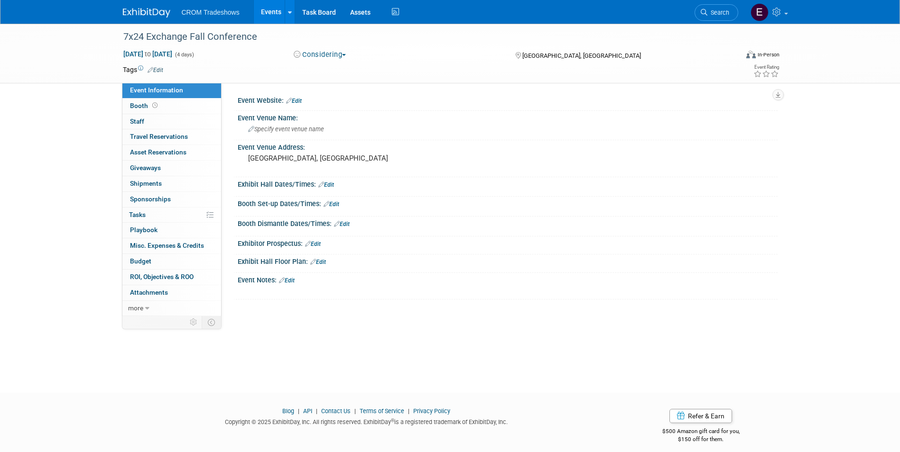
click at [153, 69] on link "Edit" at bounding box center [156, 70] width 16 height 7
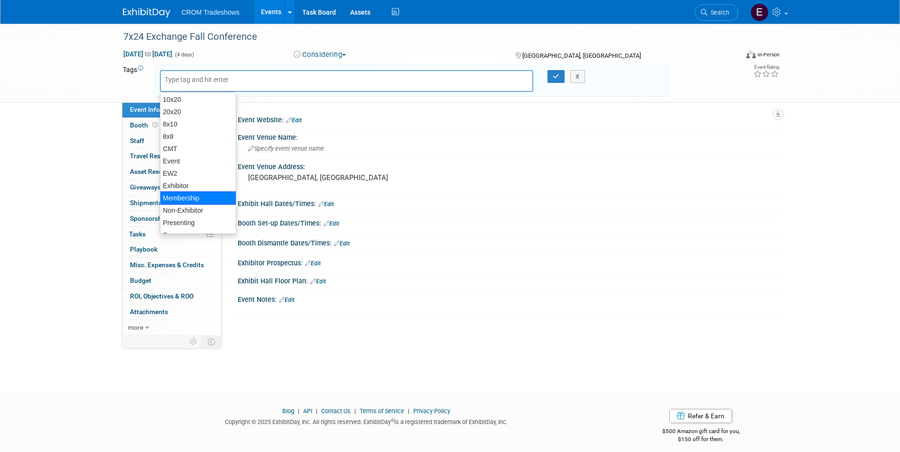
scroll to position [36, 0]
click at [195, 190] on div "Non-Exhibitor" at bounding box center [198, 188] width 76 height 13
type input "Non-Exhibitor"
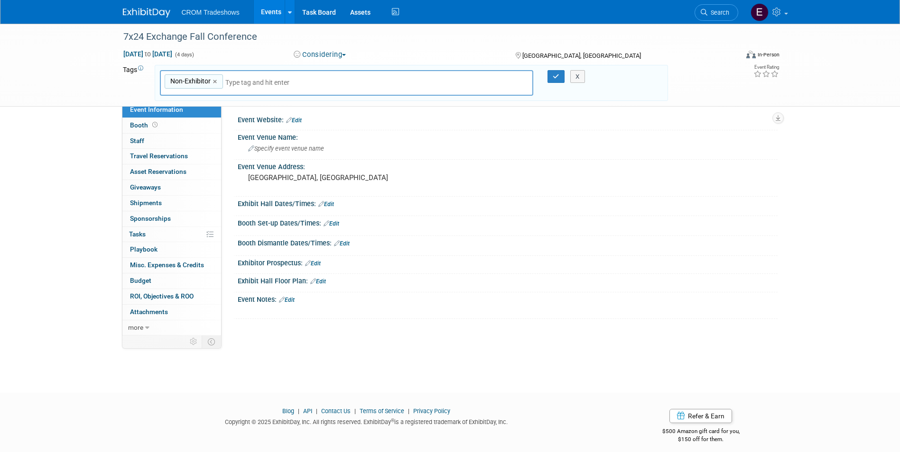
click at [240, 86] on input "text" at bounding box center [291, 82] width 133 height 9
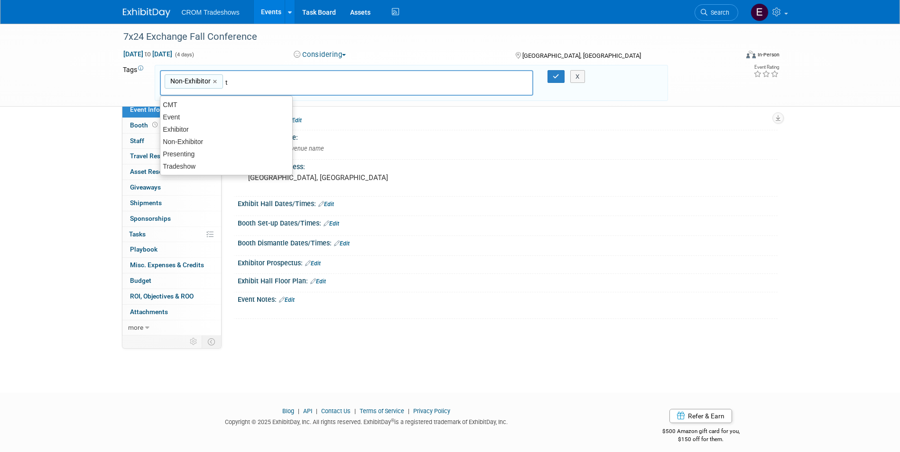
scroll to position [0, 0]
type input "tra"
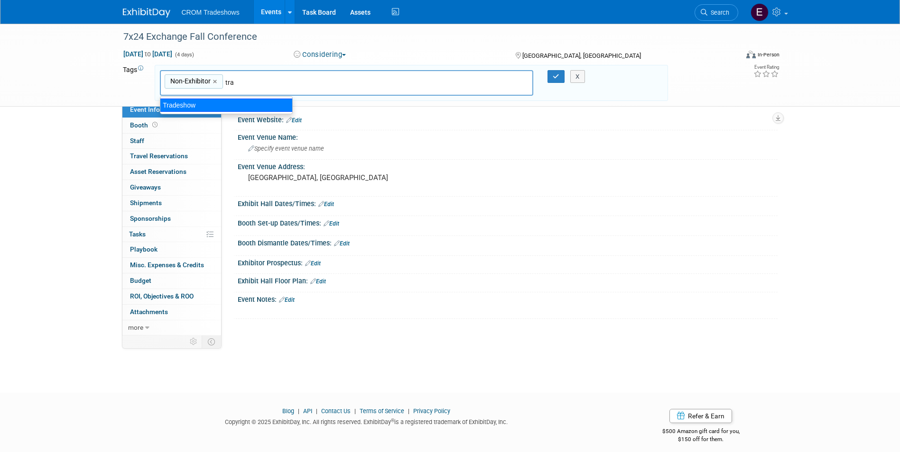
click at [191, 99] on div "Tradeshow" at bounding box center [226, 105] width 133 height 13
type input "Non-Exhibitor, Tradeshow"
click at [560, 73] on div "X" at bounding box center [581, 76] width 43 height 13
click at [556, 80] on button "button" at bounding box center [555, 76] width 17 height 13
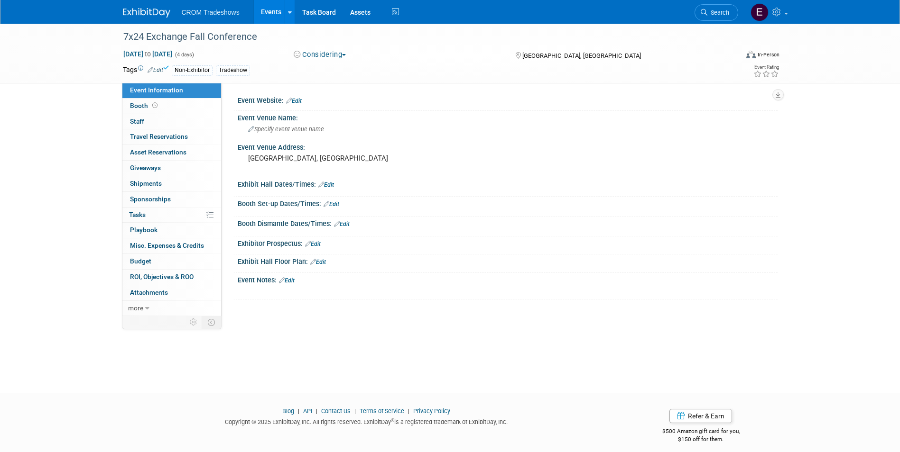
click at [267, 18] on link "Events" at bounding box center [271, 12] width 35 height 24
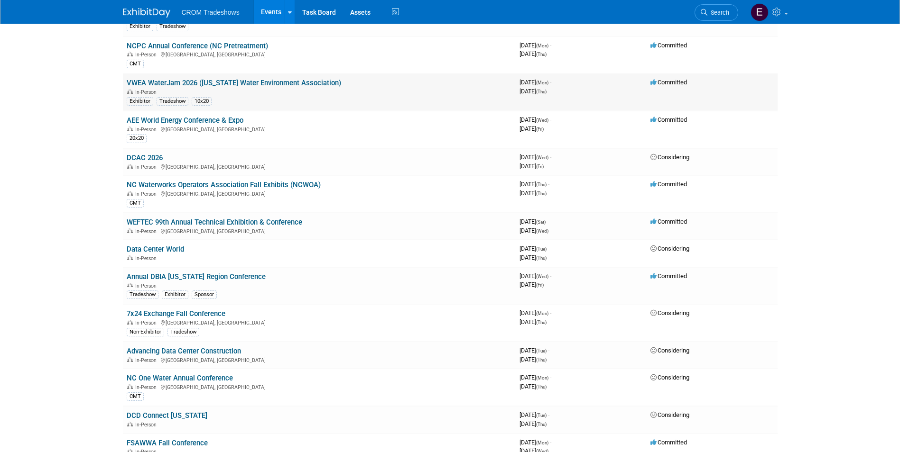
scroll to position [1802, 0]
